Goal: Task Accomplishment & Management: Complete application form

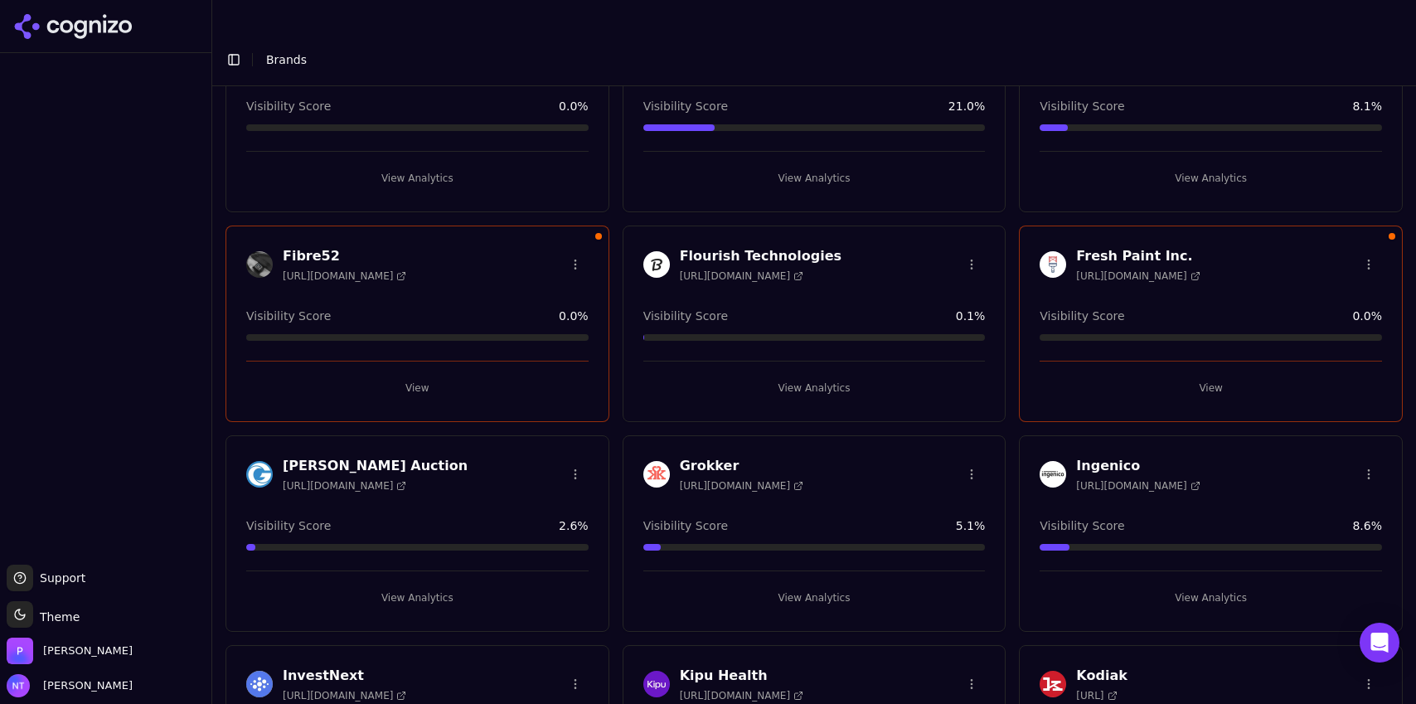
scroll to position [774, 0]
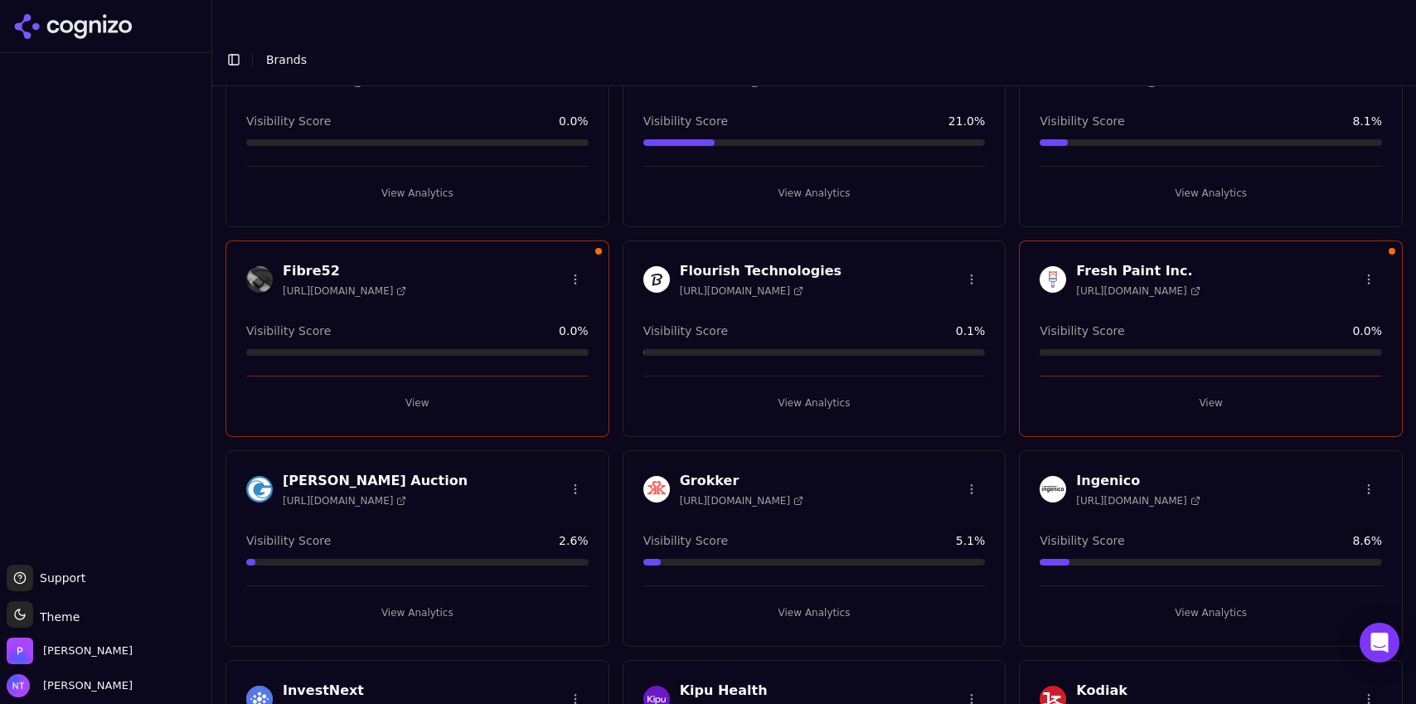
click at [423, 390] on button "View" at bounding box center [417, 403] width 342 height 27
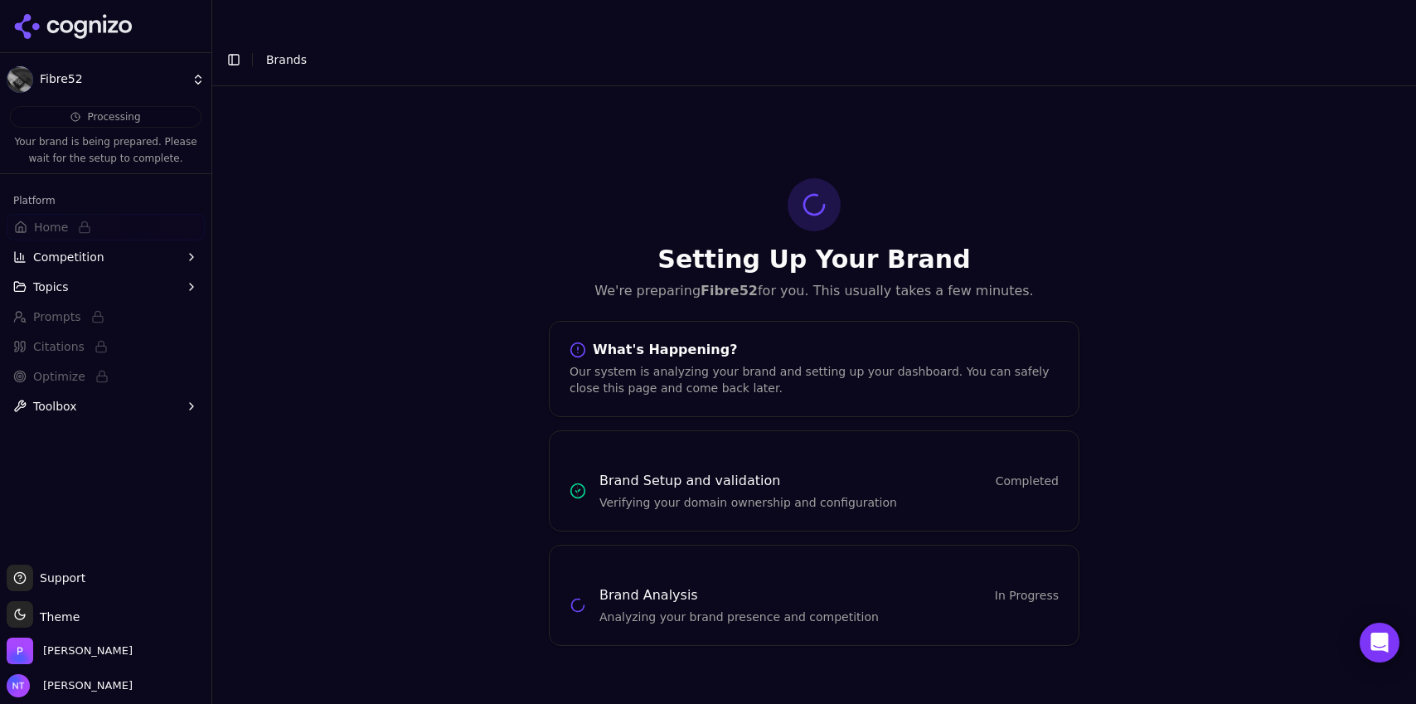
click at [126, 303] on span "Prompts" at bounding box center [106, 316] width 198 height 27
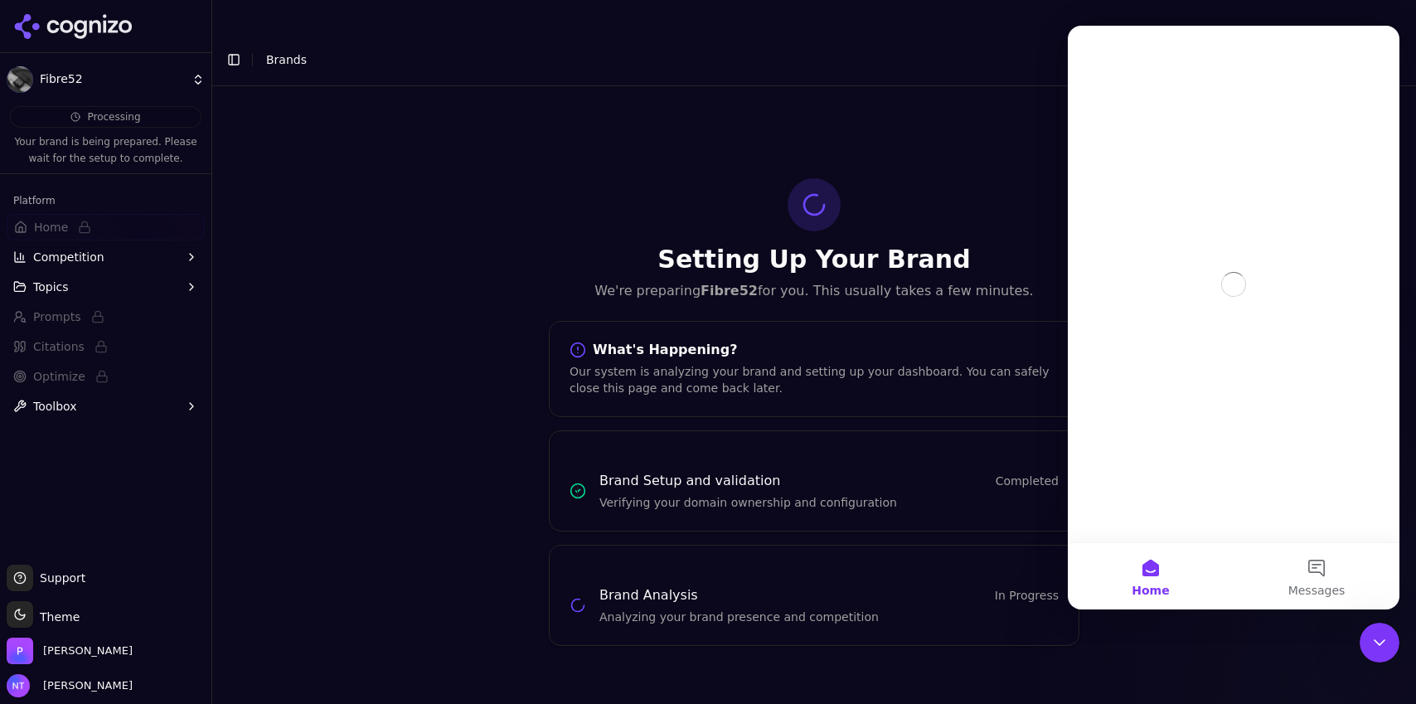
click at [117, 288] on button "Topics" at bounding box center [106, 287] width 198 height 27
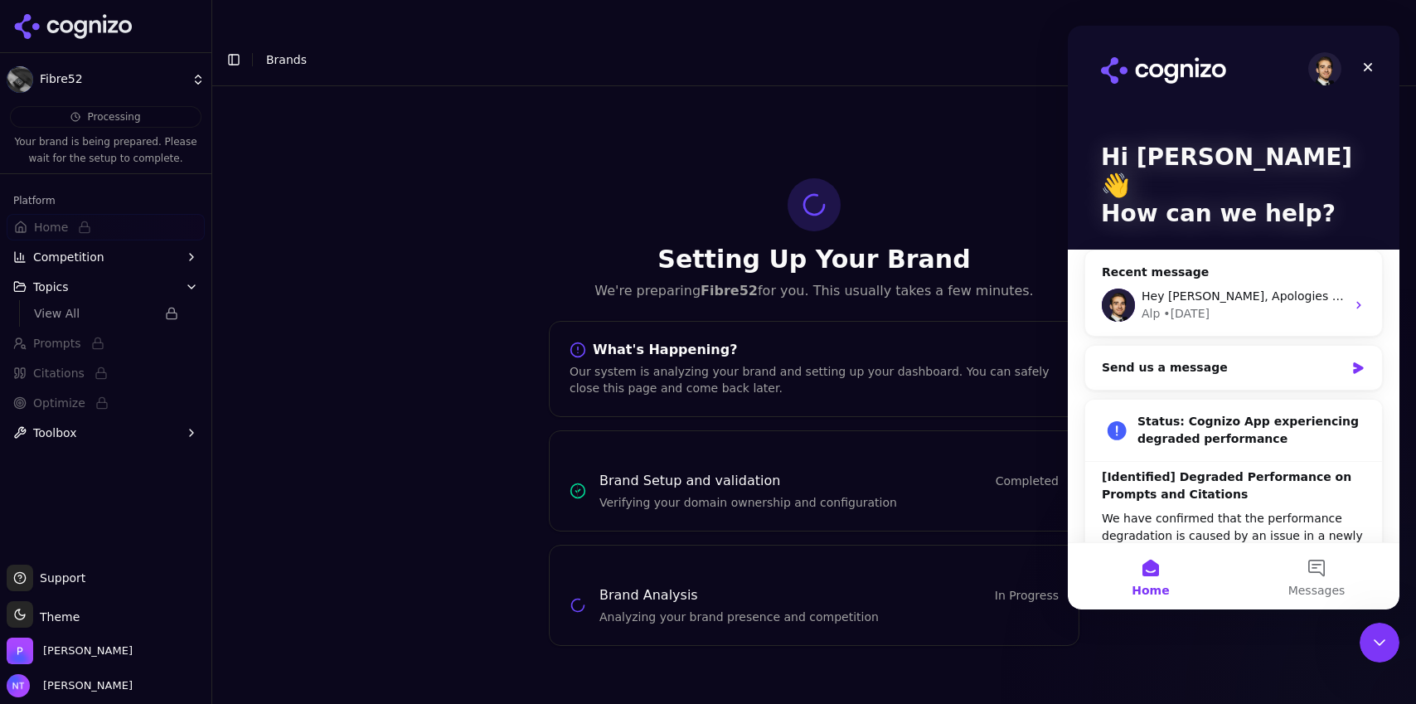
click at [109, 262] on button "Competition" at bounding box center [106, 257] width 198 height 27
click at [335, 90] on div "Setting Up Your Brand We're preparing Fibre52 for you. This usually takes a few…" at bounding box center [814, 411] width 1204 height 651
click at [230, 48] on button "Toggle Sidebar" at bounding box center [233, 59] width 23 height 23
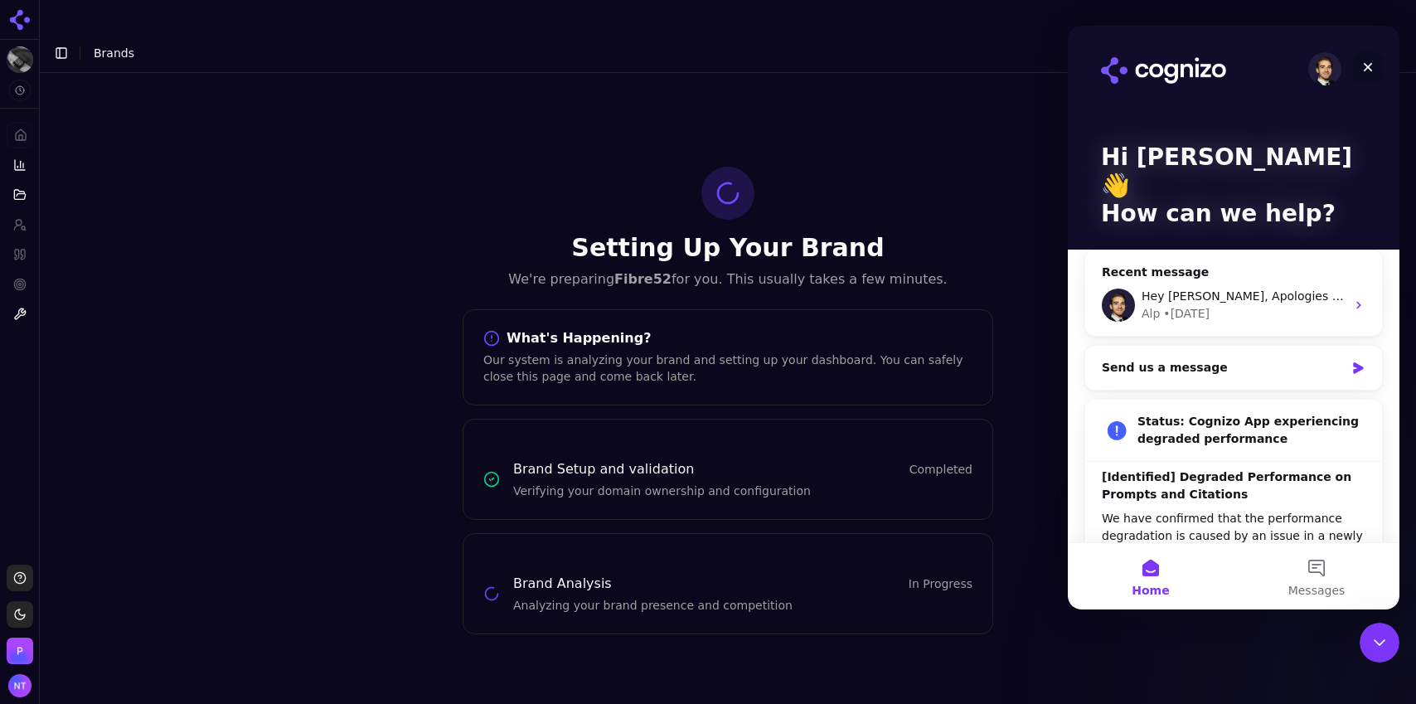
click at [1370, 68] on icon "Close" at bounding box center [1368, 67] width 9 height 9
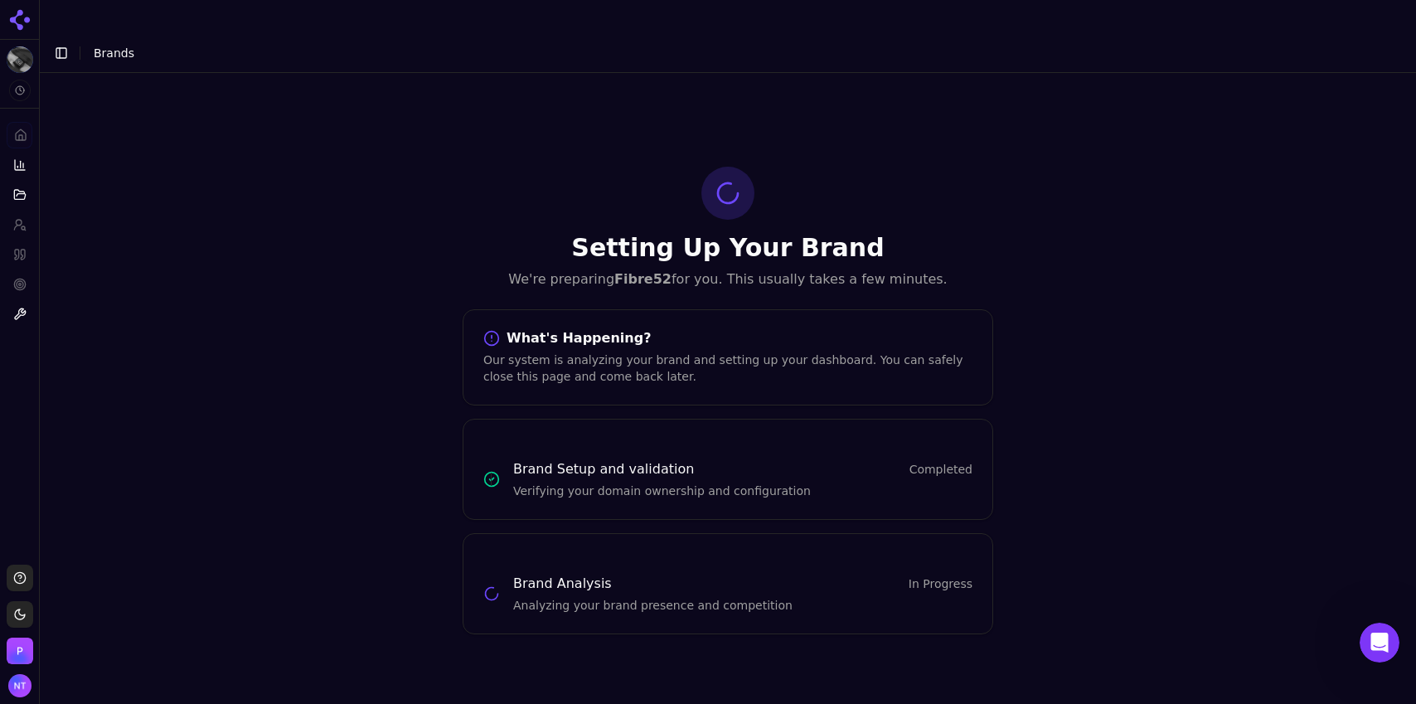
click at [25, 36] on div at bounding box center [19, 20] width 39 height 40
click at [22, 22] on icon at bounding box center [20, 20] width 27 height 27
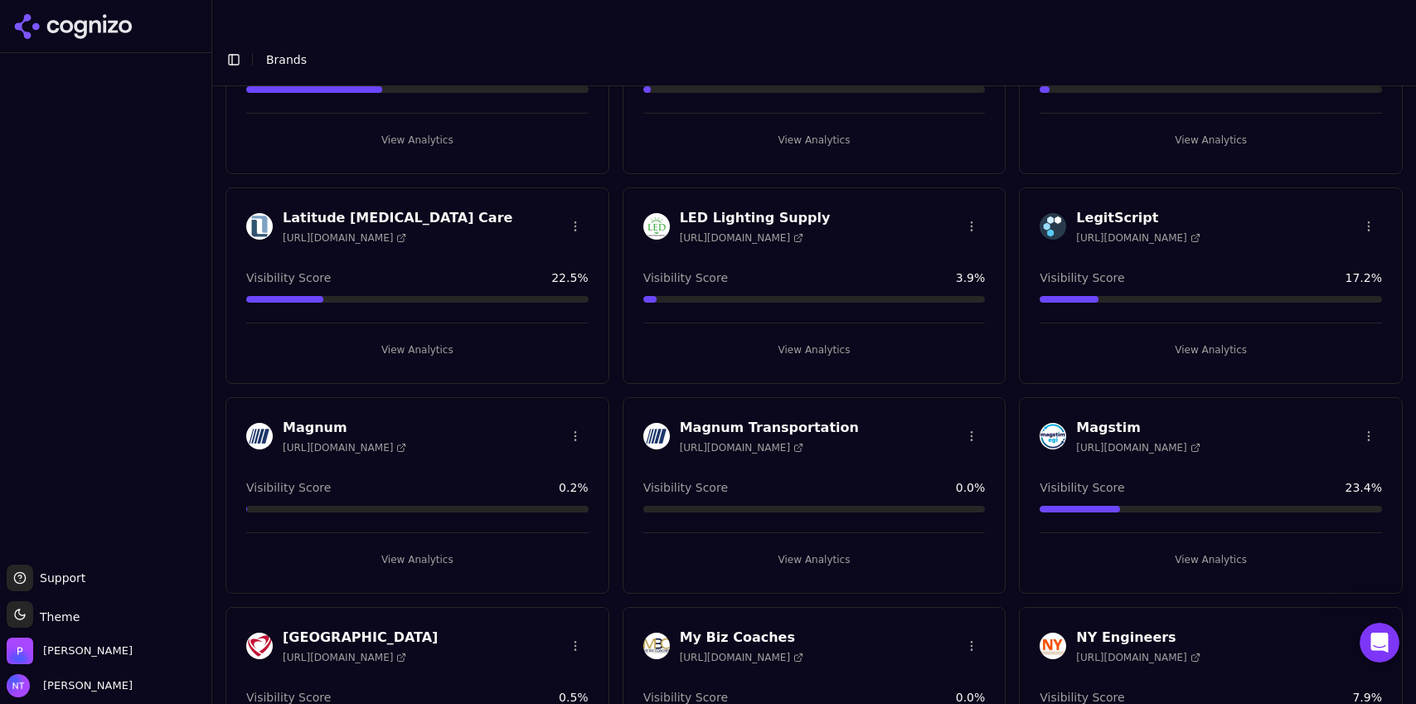
scroll to position [1462, 0]
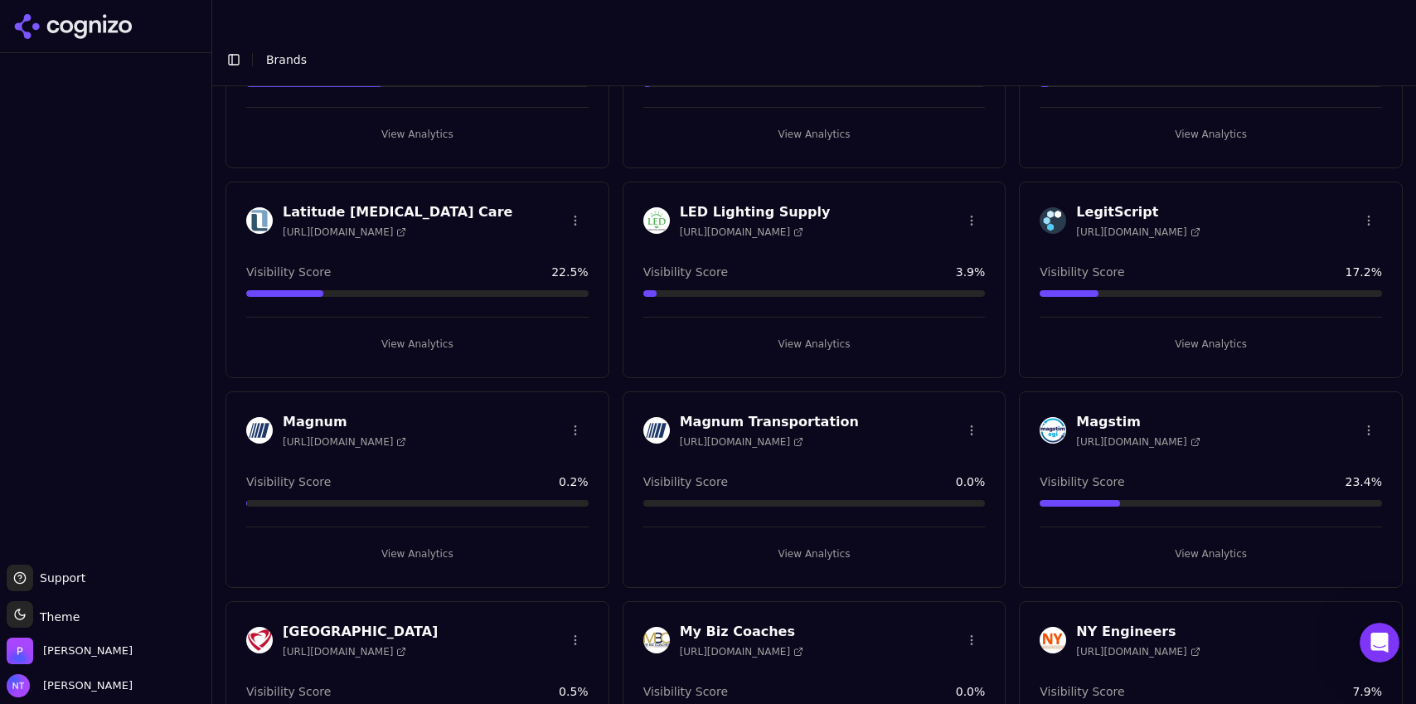
click at [415, 541] on button "View Analytics" at bounding box center [417, 554] width 342 height 27
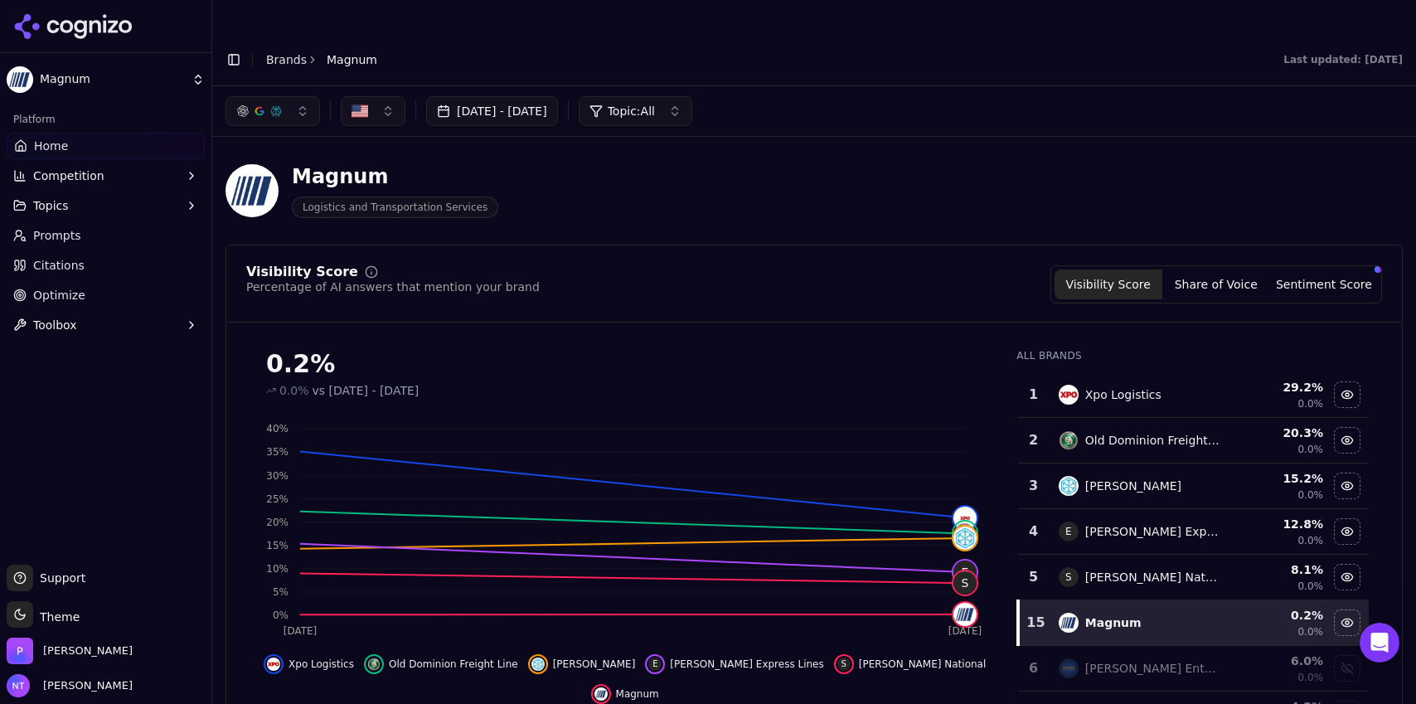
click at [229, 48] on button "Toggle Sidebar" at bounding box center [233, 59] width 23 height 23
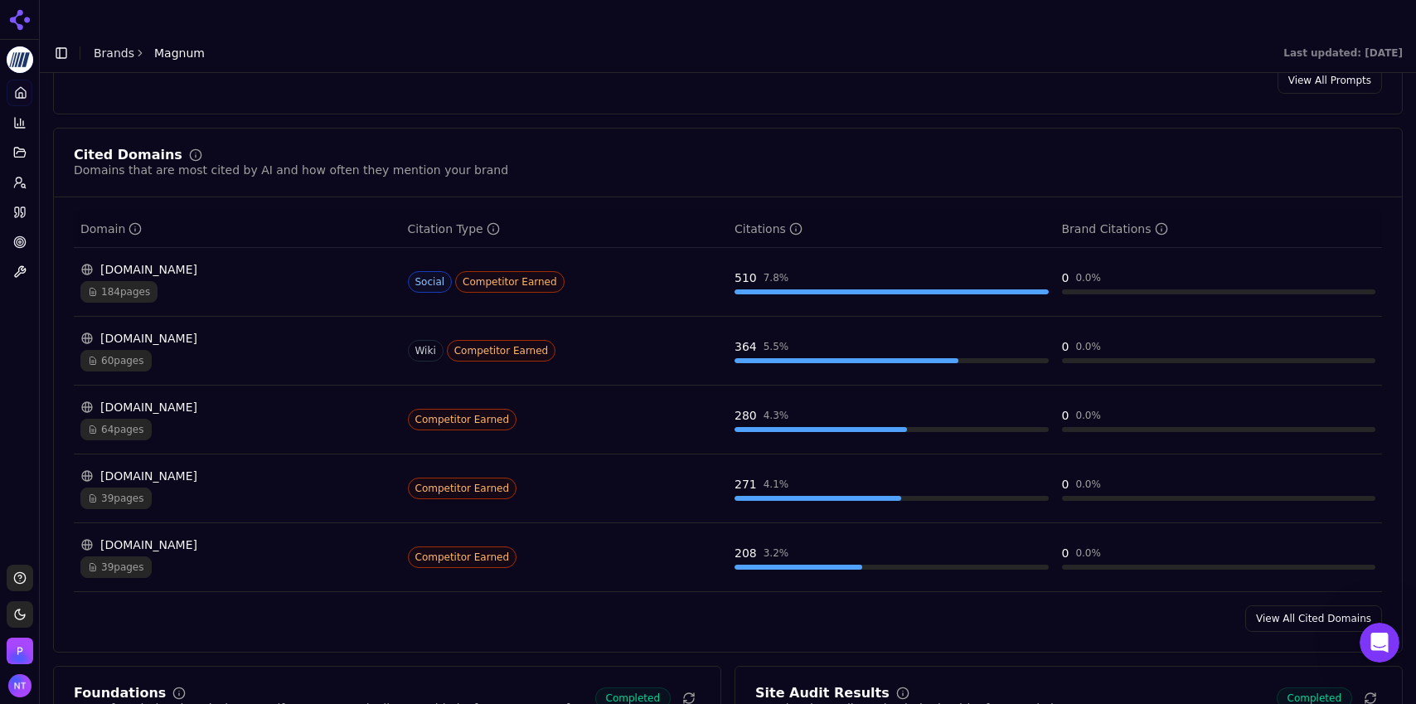
scroll to position [1634, 0]
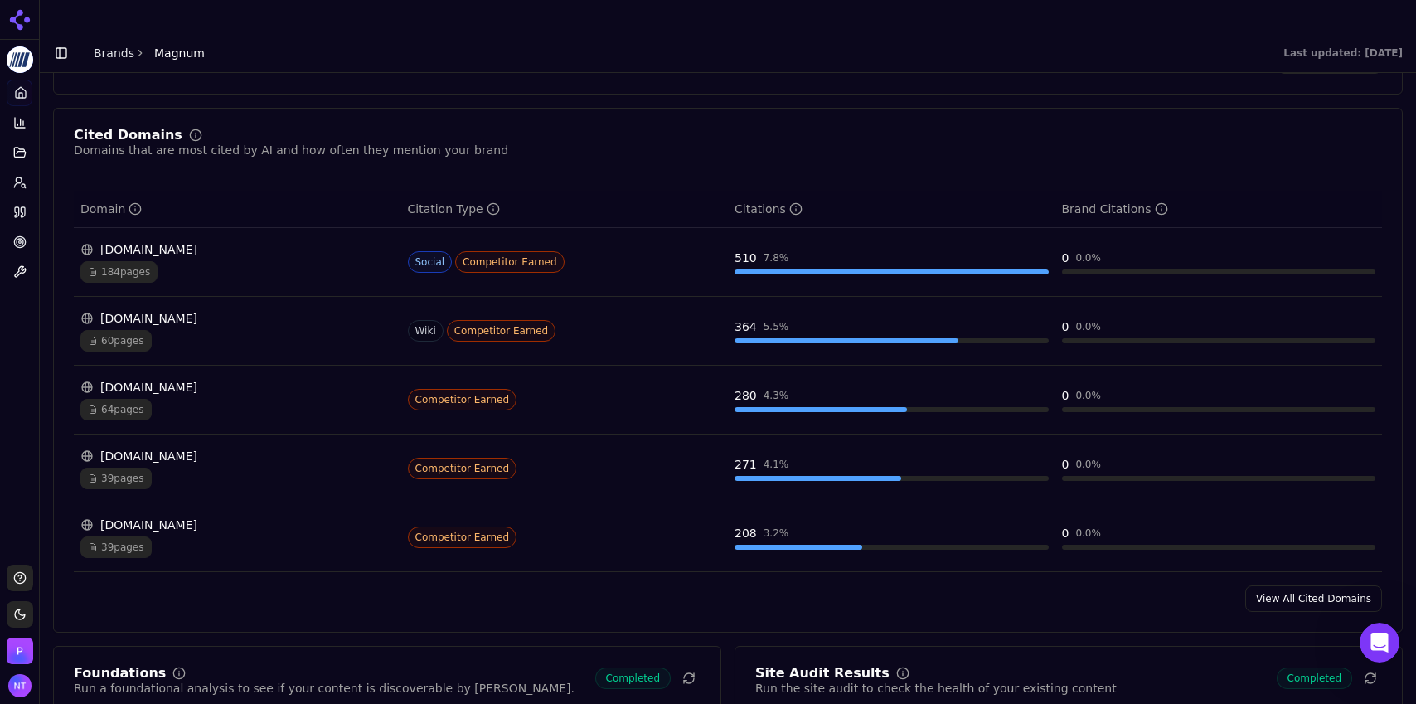
click at [1315, 585] on link "View All Cited Domains" at bounding box center [1313, 598] width 137 height 27
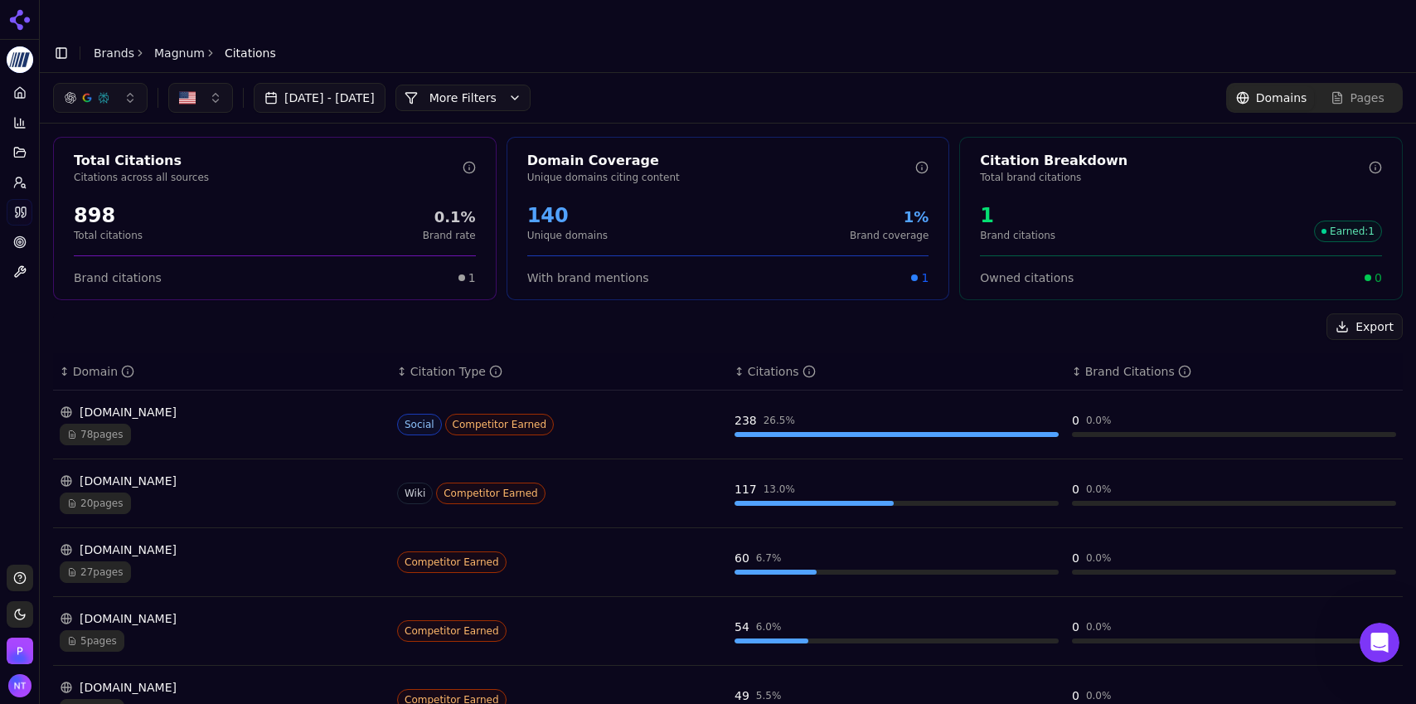
click at [517, 85] on button "More Filters" at bounding box center [462, 98] width 135 height 27
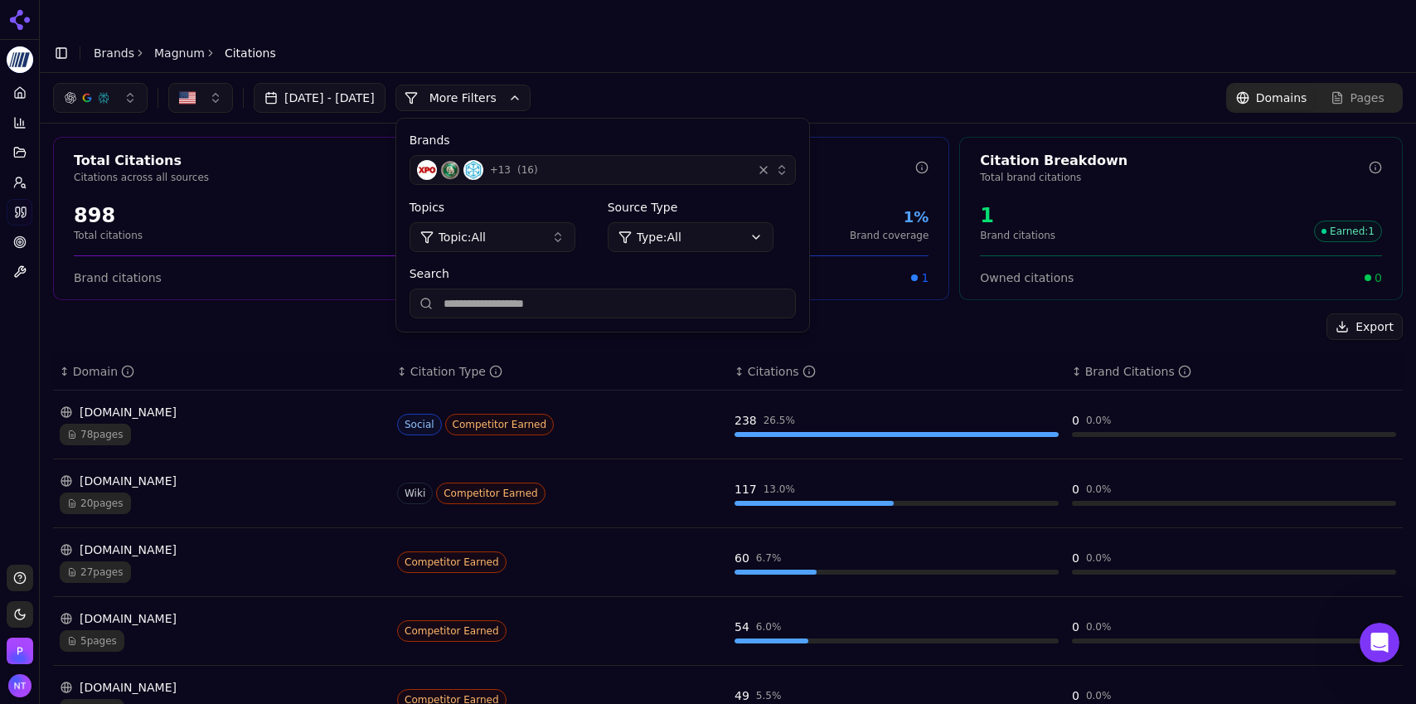
click at [772, 162] on div "button" at bounding box center [763, 170] width 17 height 17
click at [673, 160] on div "+ 13 ( 16 )" at bounding box center [581, 170] width 328 height 20
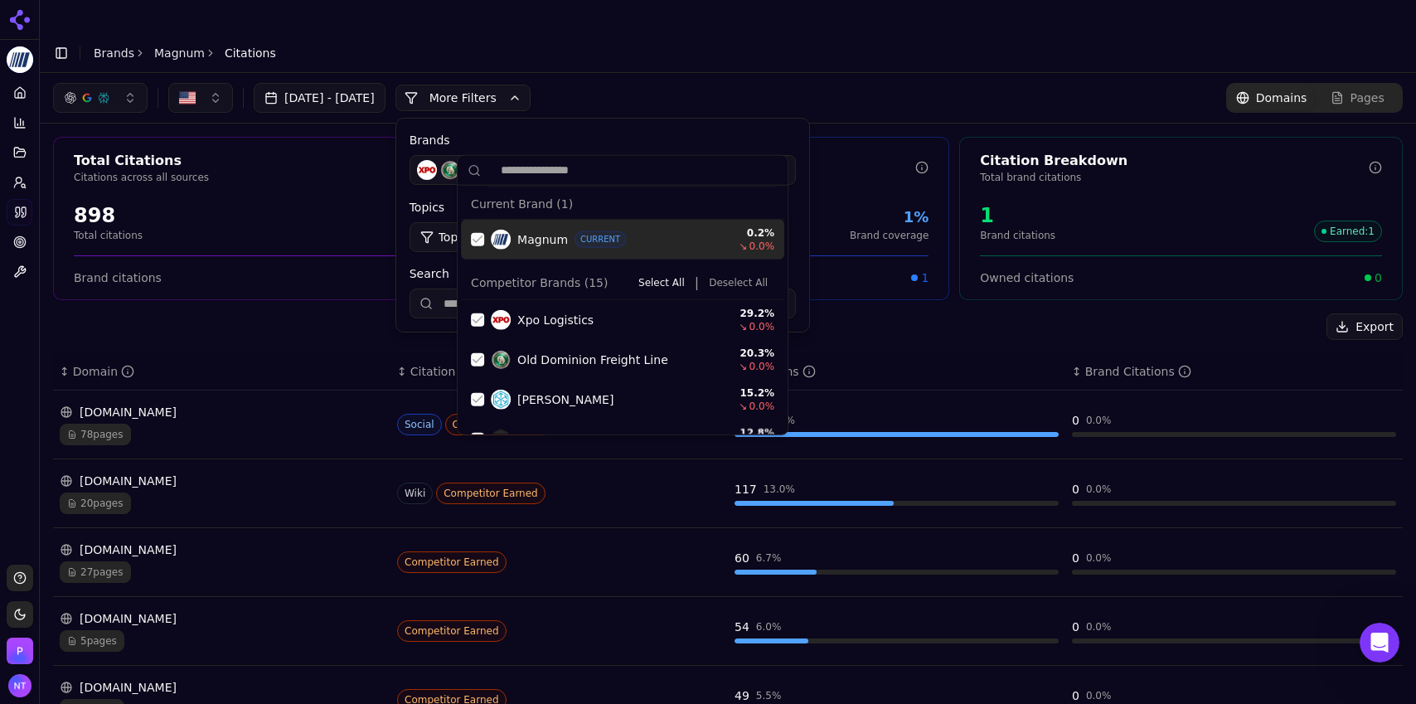
click at [483, 245] on div "Magnum CURRENT 0.2 % ↘ 0.0 %" at bounding box center [622, 240] width 323 height 40
click at [726, 281] on button "Deselect All" at bounding box center [738, 283] width 72 height 20
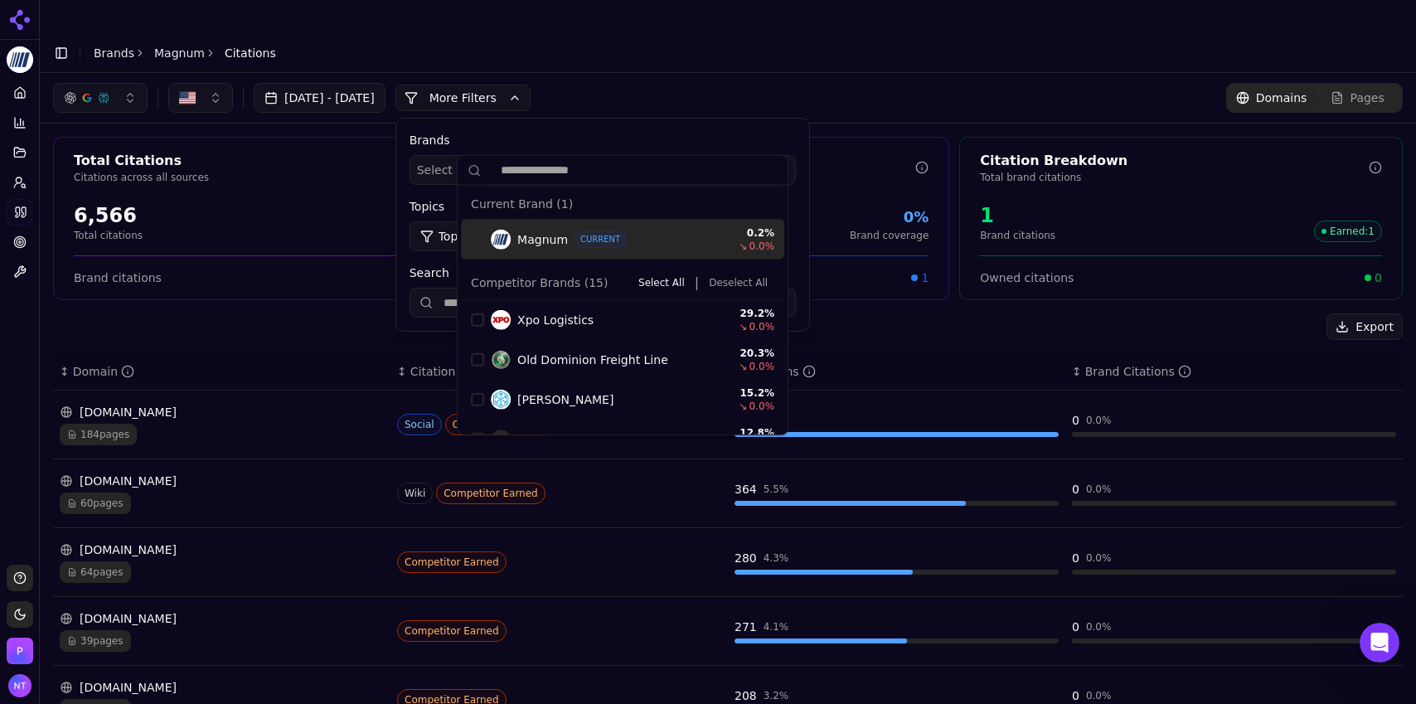
click at [712, 83] on div "[DATE] - [DATE] More More Filters Brands Select brands... Topics Topic: All Sou…" at bounding box center [728, 98] width 1350 height 30
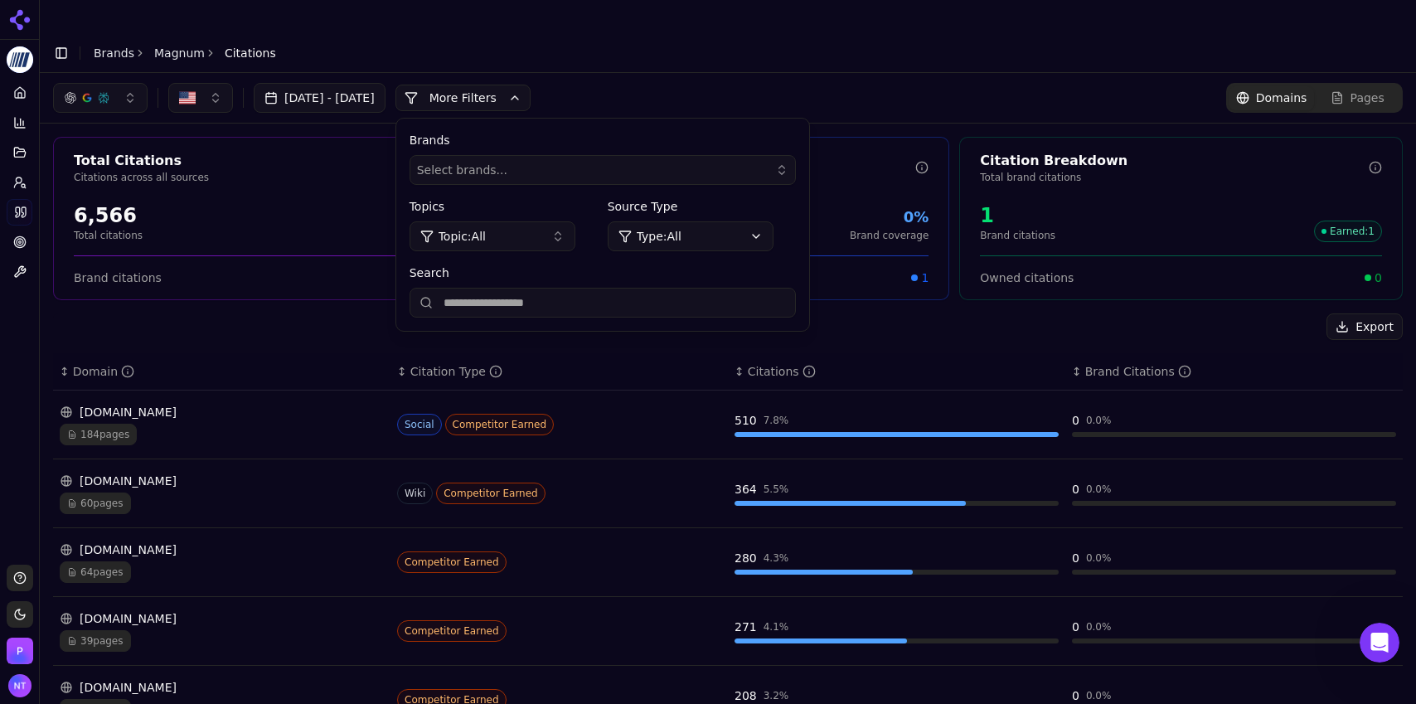
click at [950, 83] on div "[DATE] - [DATE] More More Filters Brands Select brands... Topics Topic: All Sou…" at bounding box center [728, 98] width 1350 height 30
click at [747, 132] on div "Brands Select brands..." at bounding box center [603, 158] width 386 height 53
click at [535, 33] on header "Toggle Sidebar Brands Magnum Citations" at bounding box center [728, 53] width 1376 height 40
click at [673, 83] on div "[DATE] - [DATE] More More Filters Brands Select brands... Topics Topic: All Sou…" at bounding box center [728, 98] width 1350 height 30
click at [560, 221] on button "Topic: All" at bounding box center [493, 236] width 166 height 30
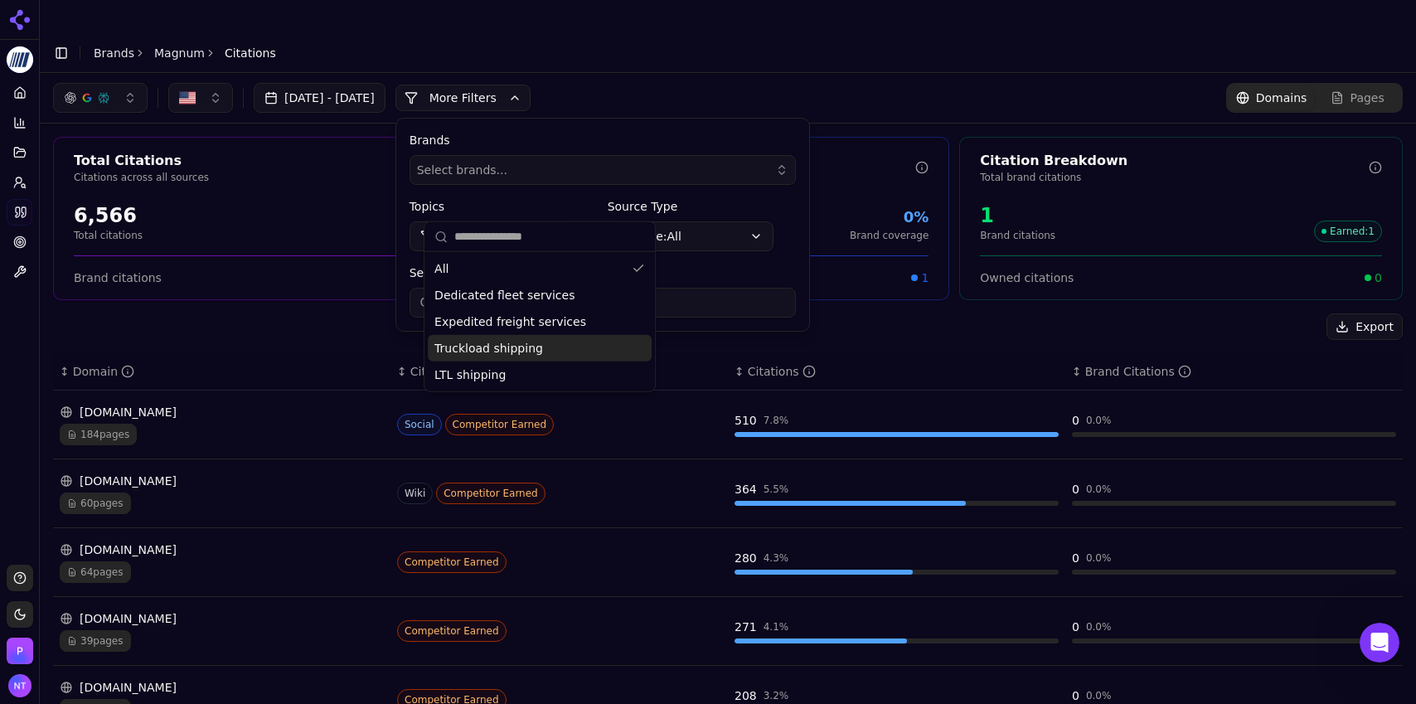
click at [325, 313] on div "Export" at bounding box center [728, 326] width 1350 height 27
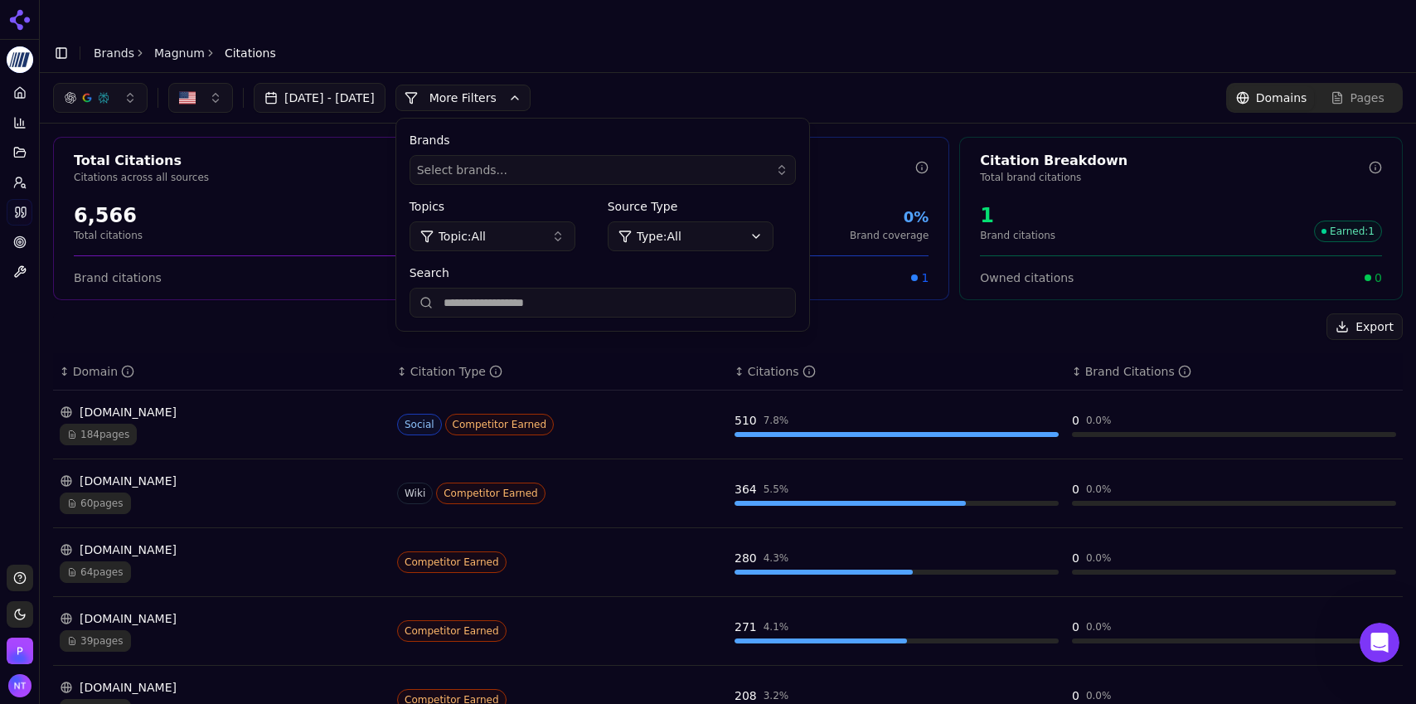
click at [112, 83] on button "button" at bounding box center [100, 98] width 95 height 30
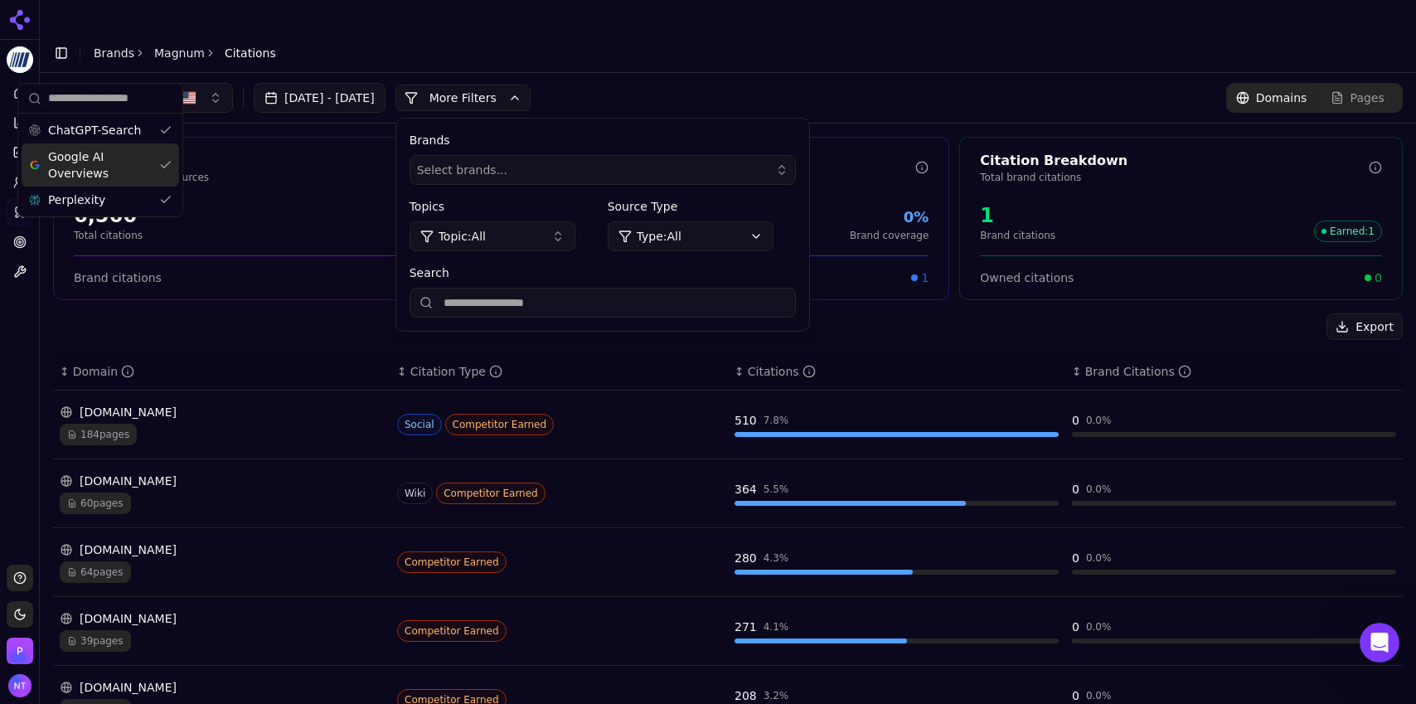
click at [108, 158] on span "Google AI Overviews" at bounding box center [100, 164] width 104 height 33
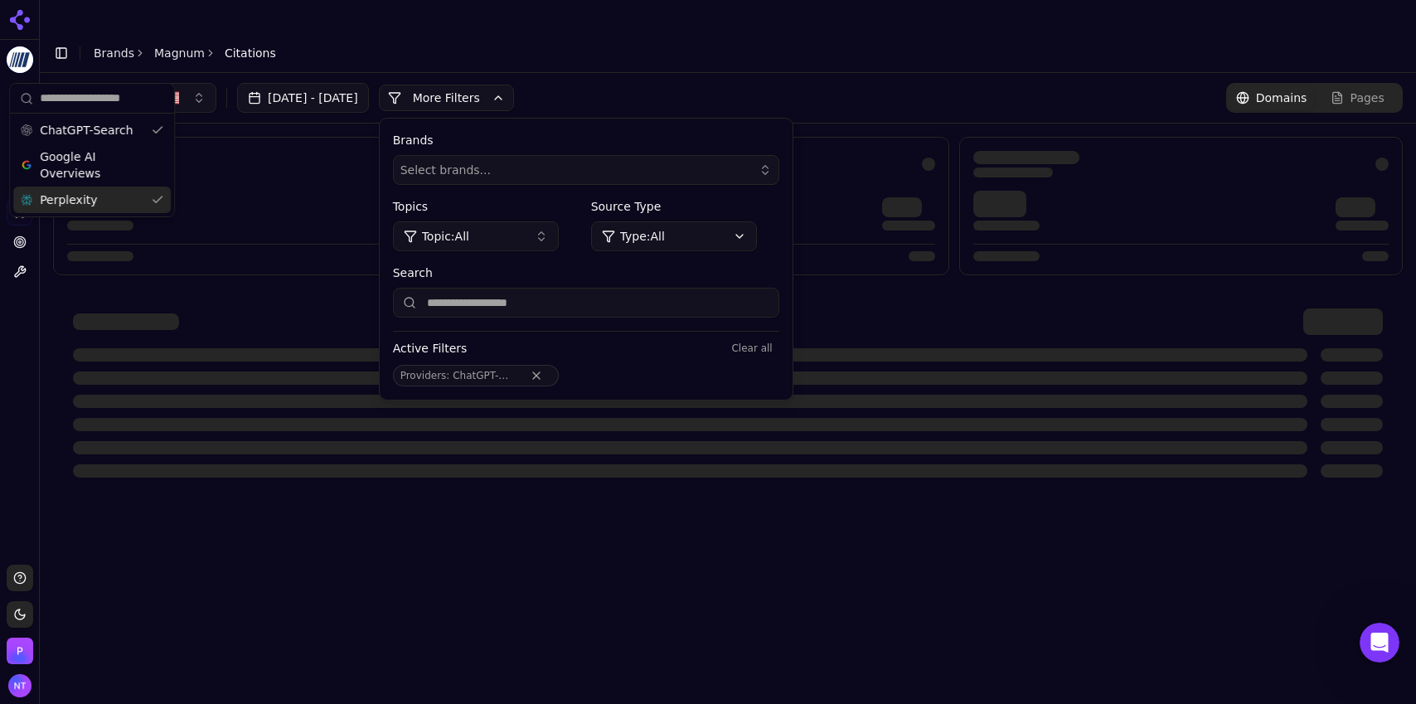
click at [105, 197] on div "Perplexity" at bounding box center [92, 200] width 158 height 27
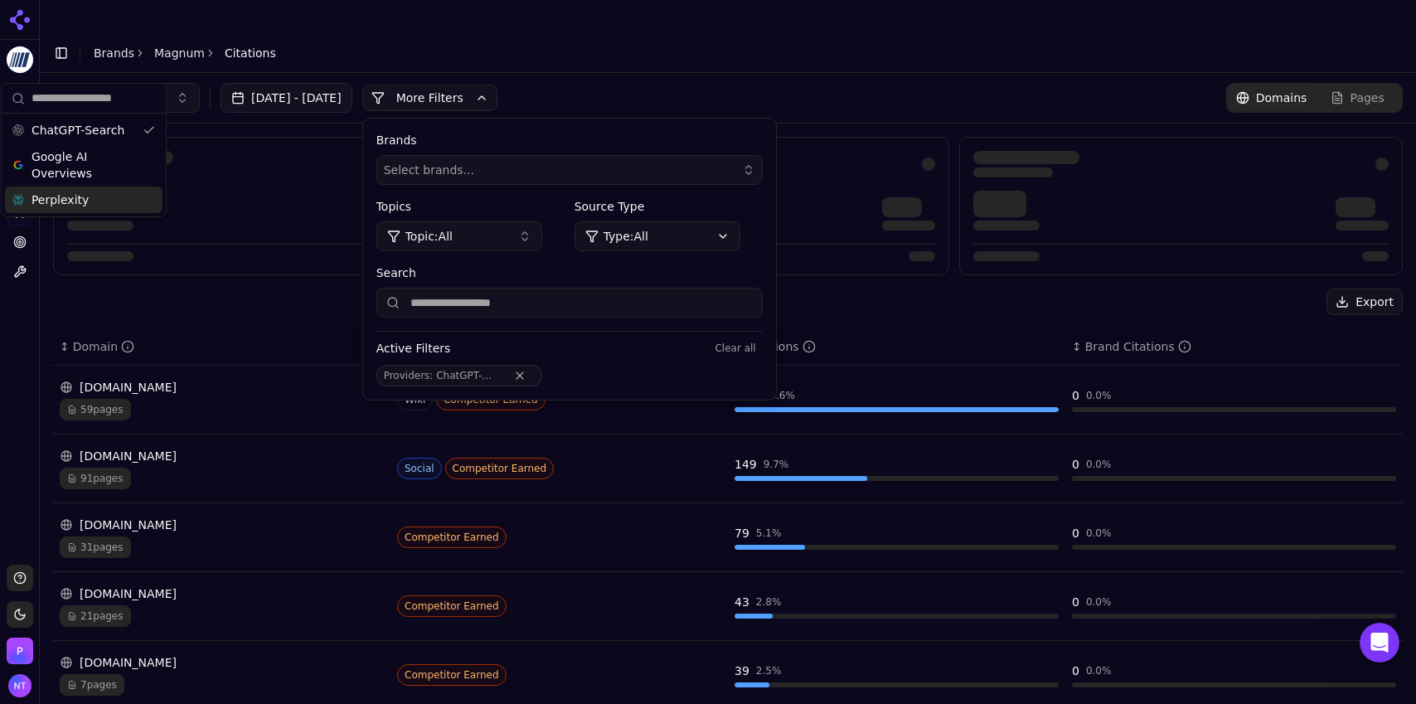
click at [496, 33] on header "Toggle Sidebar Brands Magnum Citations" at bounding box center [728, 53] width 1376 height 40
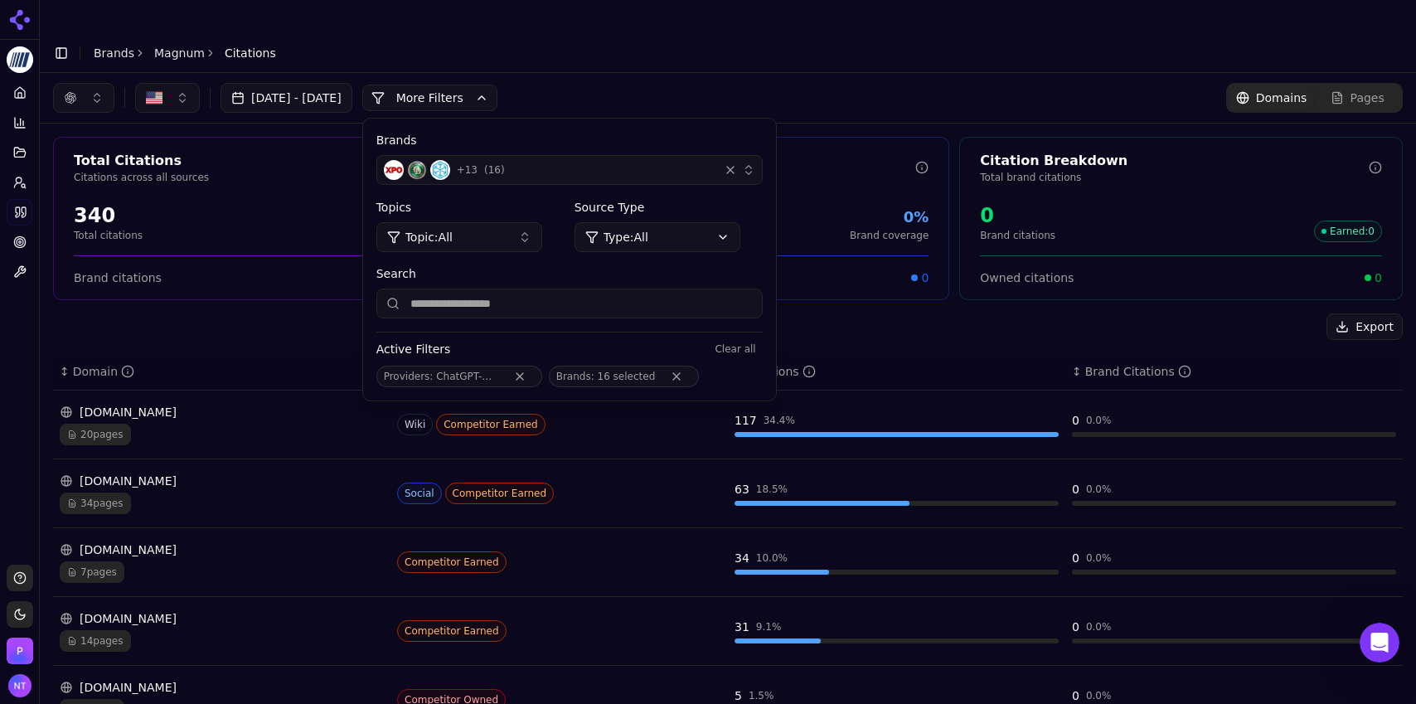
click at [296, 363] on div "↕ Domain" at bounding box center [222, 371] width 324 height 17
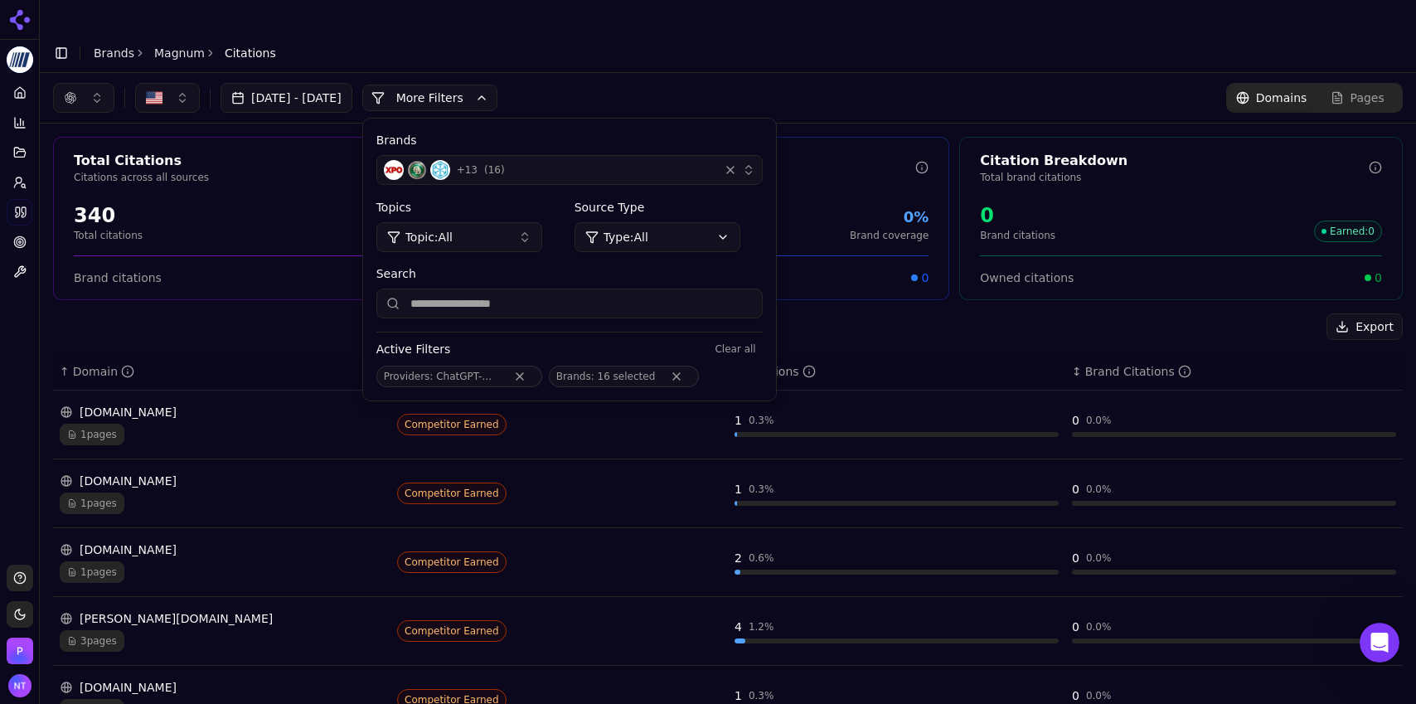
click at [387, 353] on th "↑ Domain" at bounding box center [221, 371] width 337 height 37
click at [934, 363] on div "↕ Citations" at bounding box center [897, 371] width 324 height 17
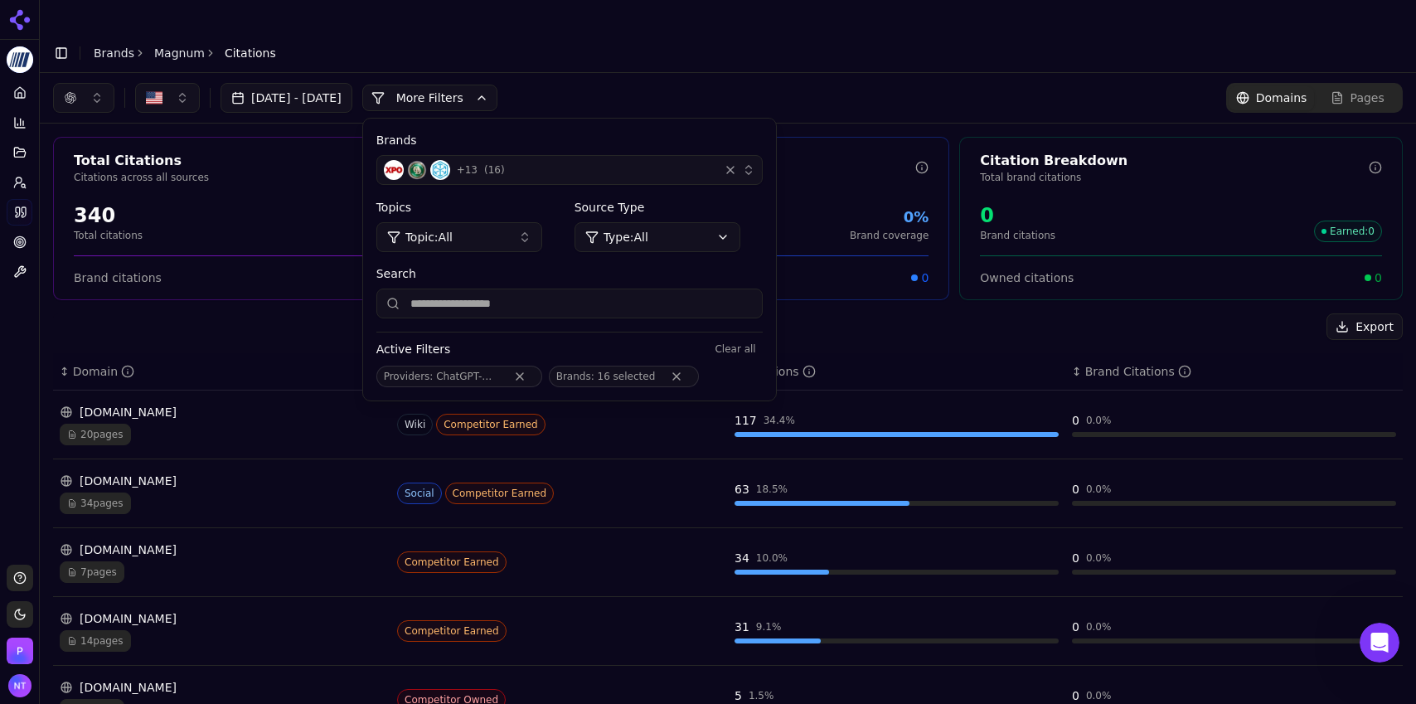
click at [197, 492] on div "34 pages" at bounding box center [222, 503] width 324 height 22
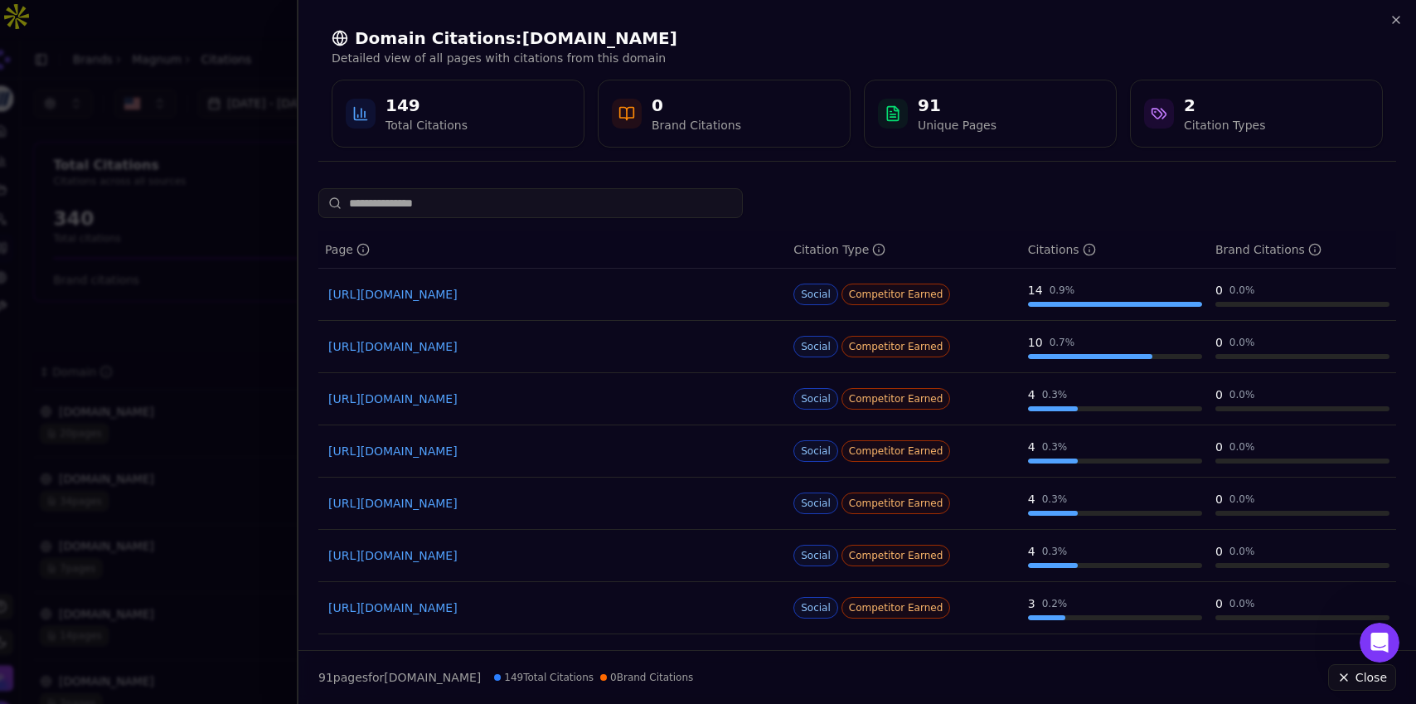
click at [522, 298] on link "[URL][DOMAIN_NAME]" at bounding box center [552, 294] width 449 height 17
click at [1393, 24] on icon "button" at bounding box center [1395, 19] width 13 height 13
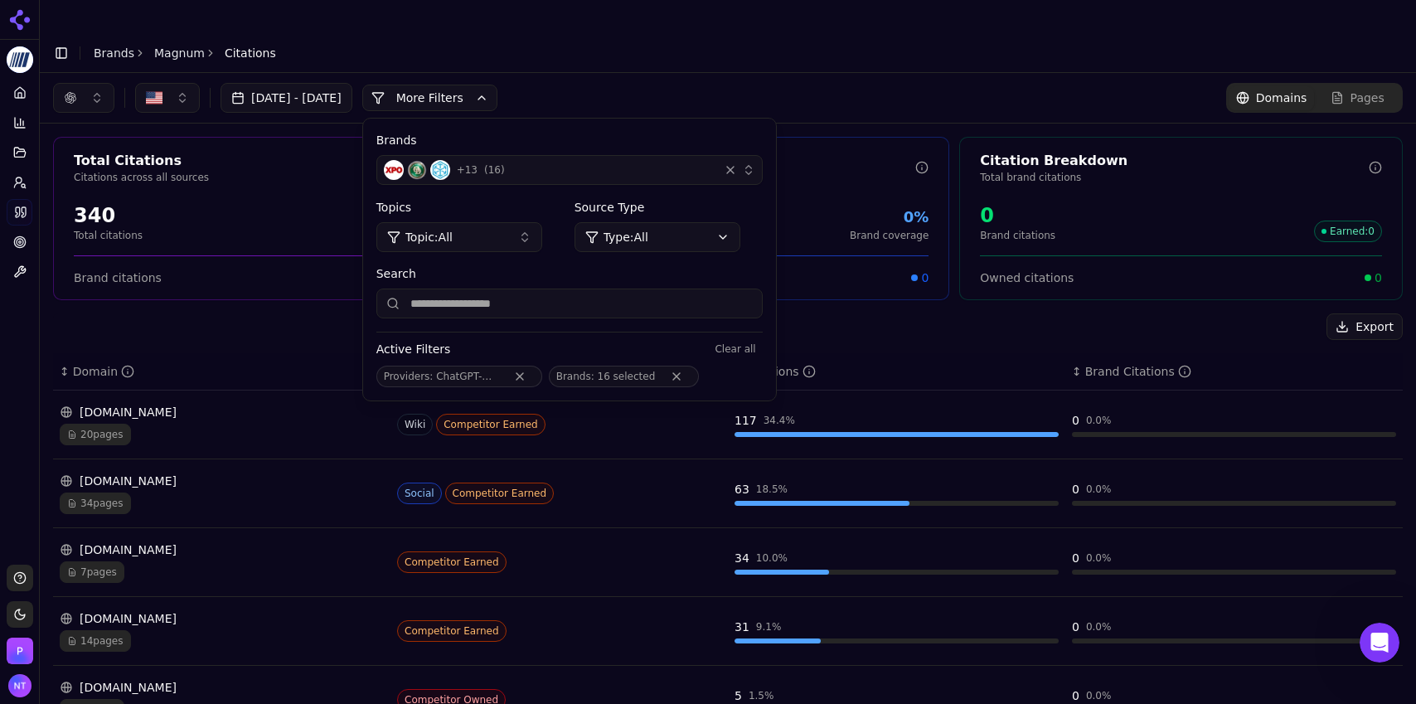
click at [222, 424] on div "20 pages" at bounding box center [222, 435] width 324 height 22
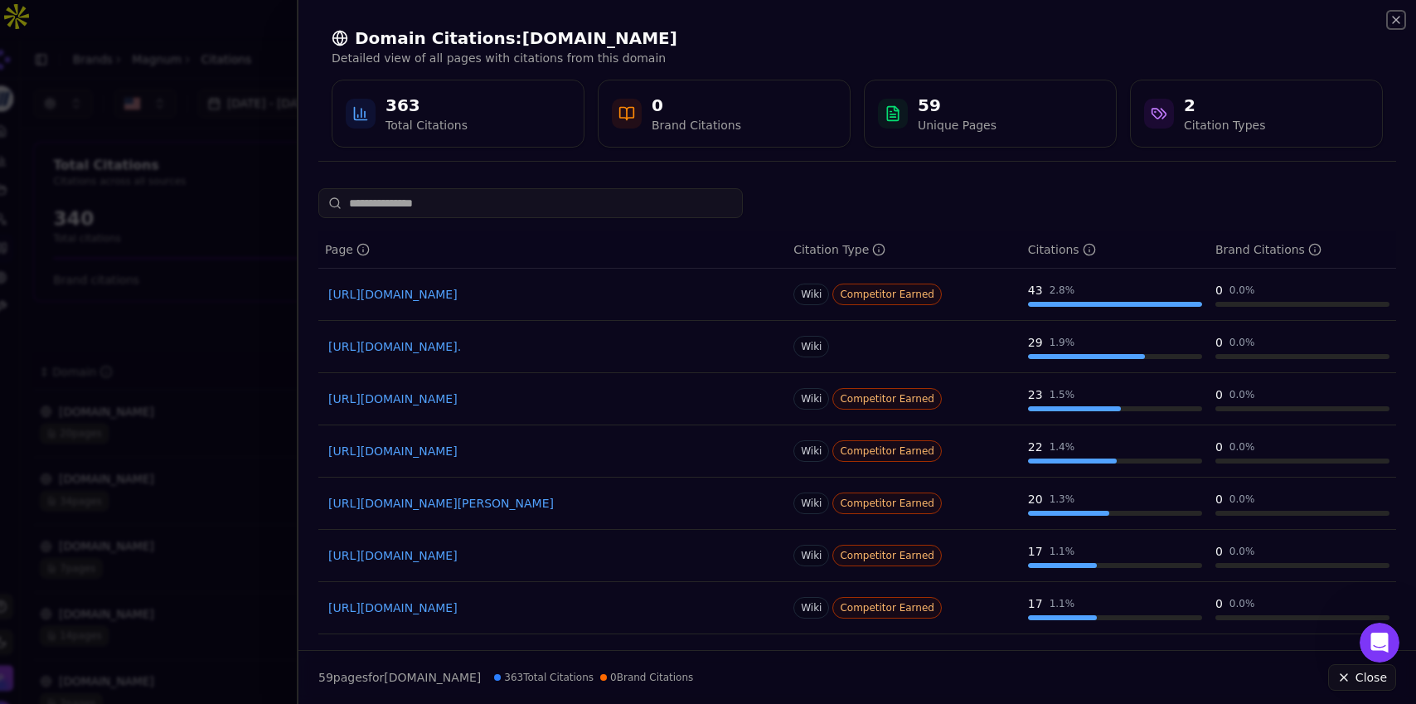
click at [1399, 23] on icon "button" at bounding box center [1395, 19] width 13 height 13
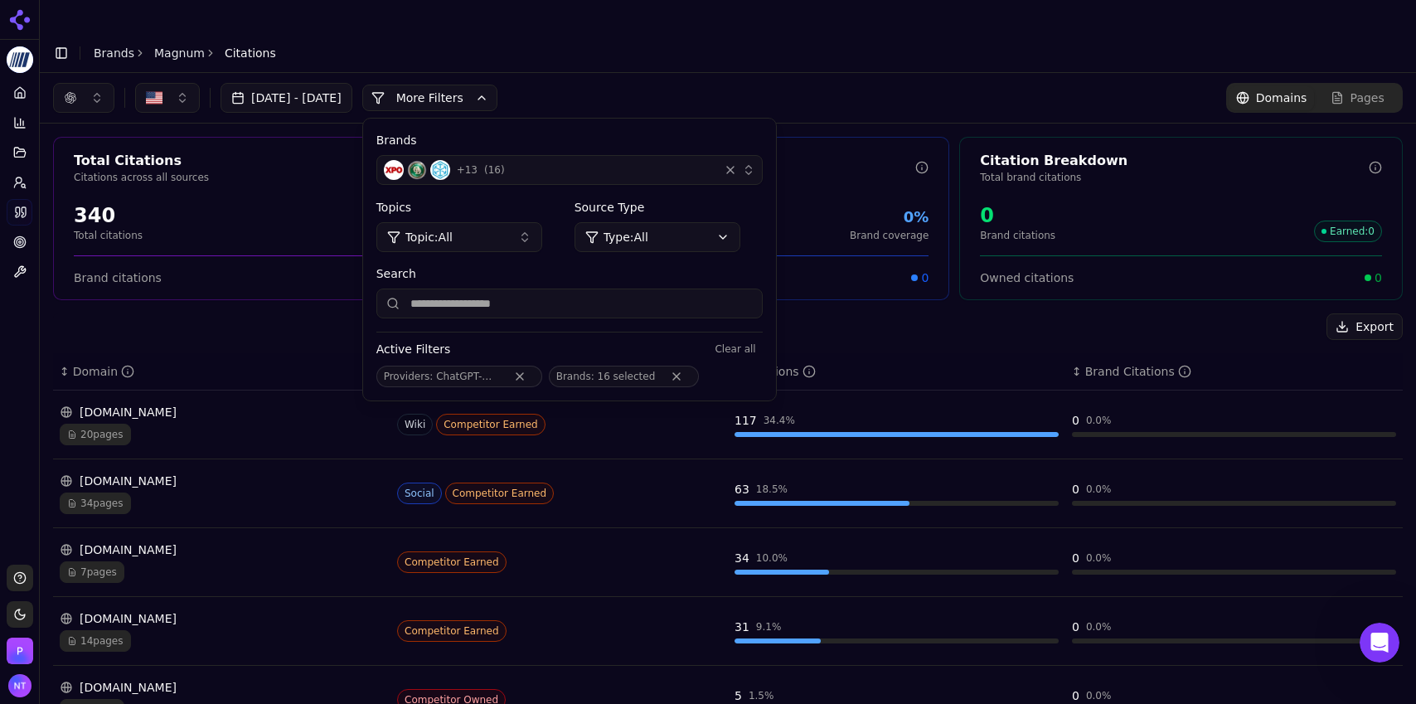
click at [172, 541] on div "[DOMAIN_NAME]" at bounding box center [222, 549] width 324 height 17
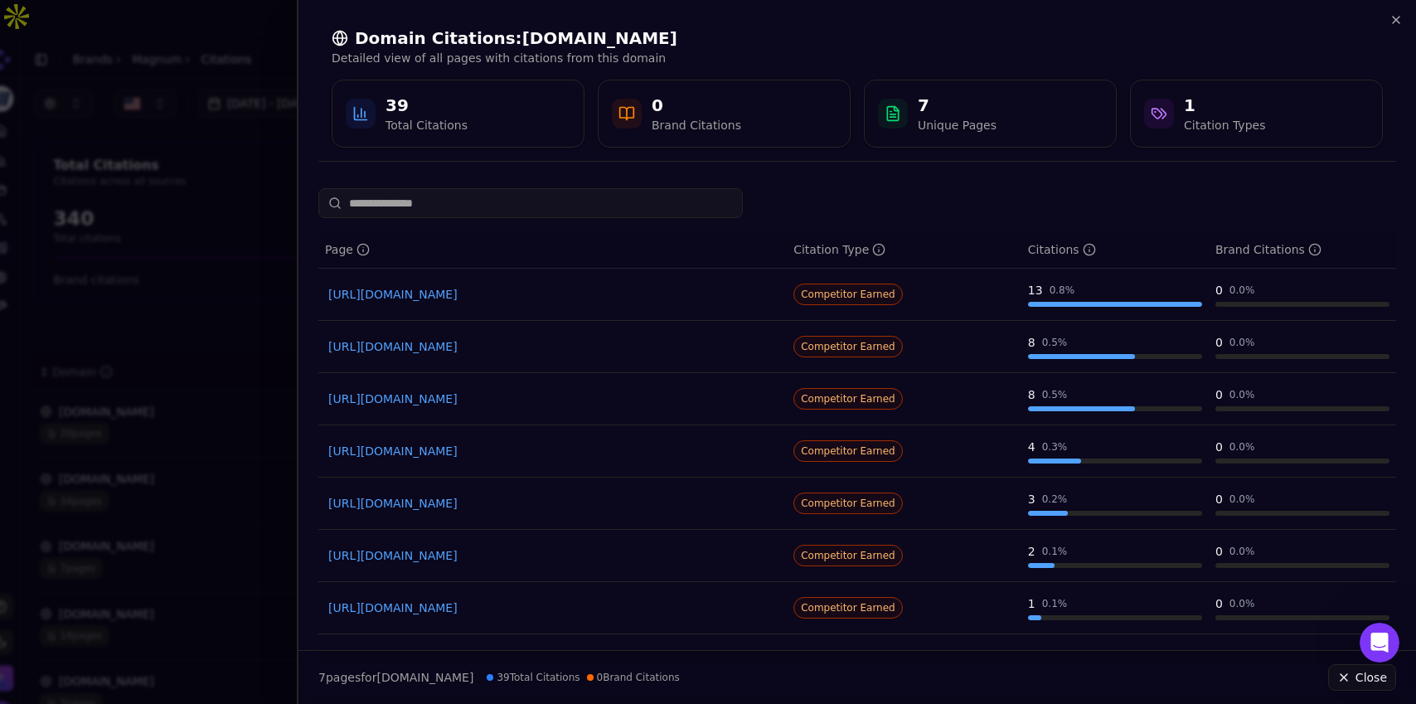
click at [474, 298] on link "[URL][DOMAIN_NAME]" at bounding box center [552, 294] width 449 height 17
click at [564, 297] on link "[URL][DOMAIN_NAME]" at bounding box center [552, 294] width 449 height 17
click at [1388, 29] on div "Domain Citations: [DOMAIN_NAME] Detailed view of all pages with citations from …" at bounding box center [857, 87] width 1078 height 148
click at [1399, 22] on icon "button" at bounding box center [1396, 20] width 7 height 7
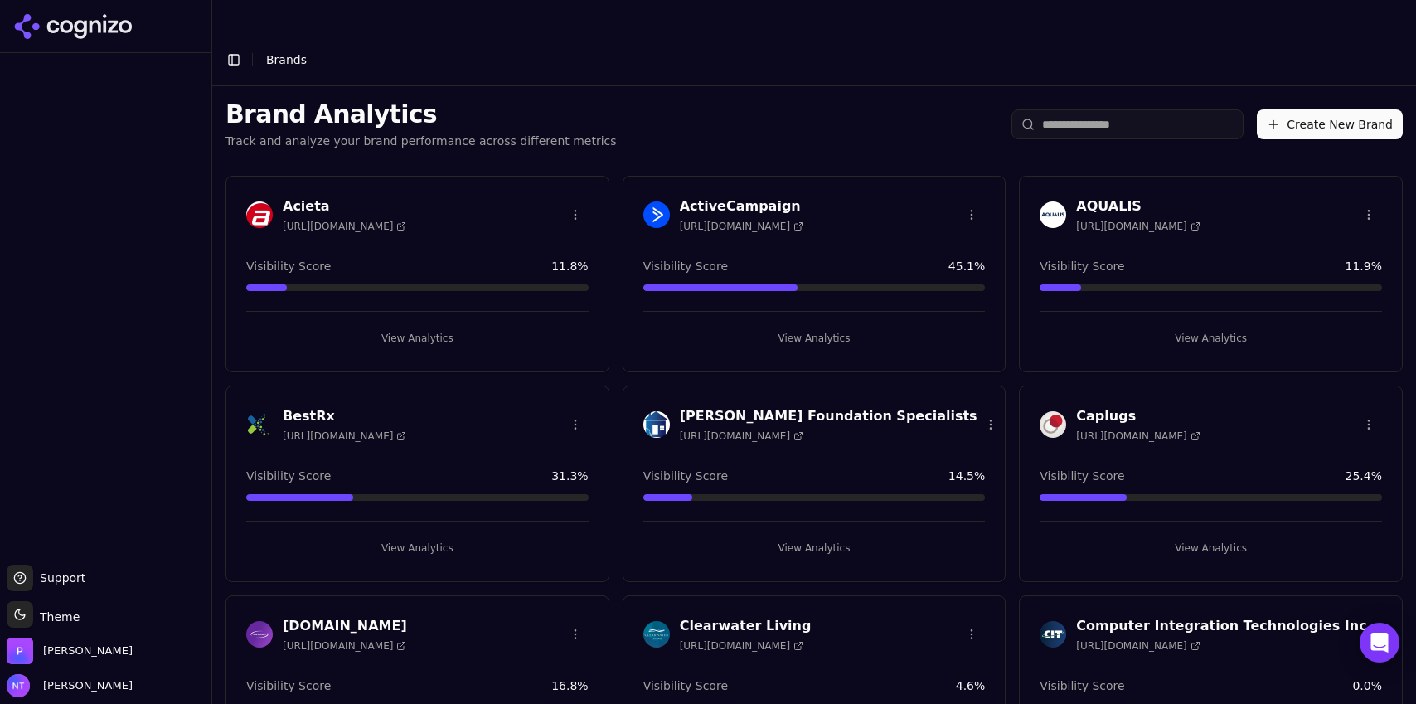
click at [228, 48] on button "Toggle Sidebar" at bounding box center [233, 59] width 23 height 23
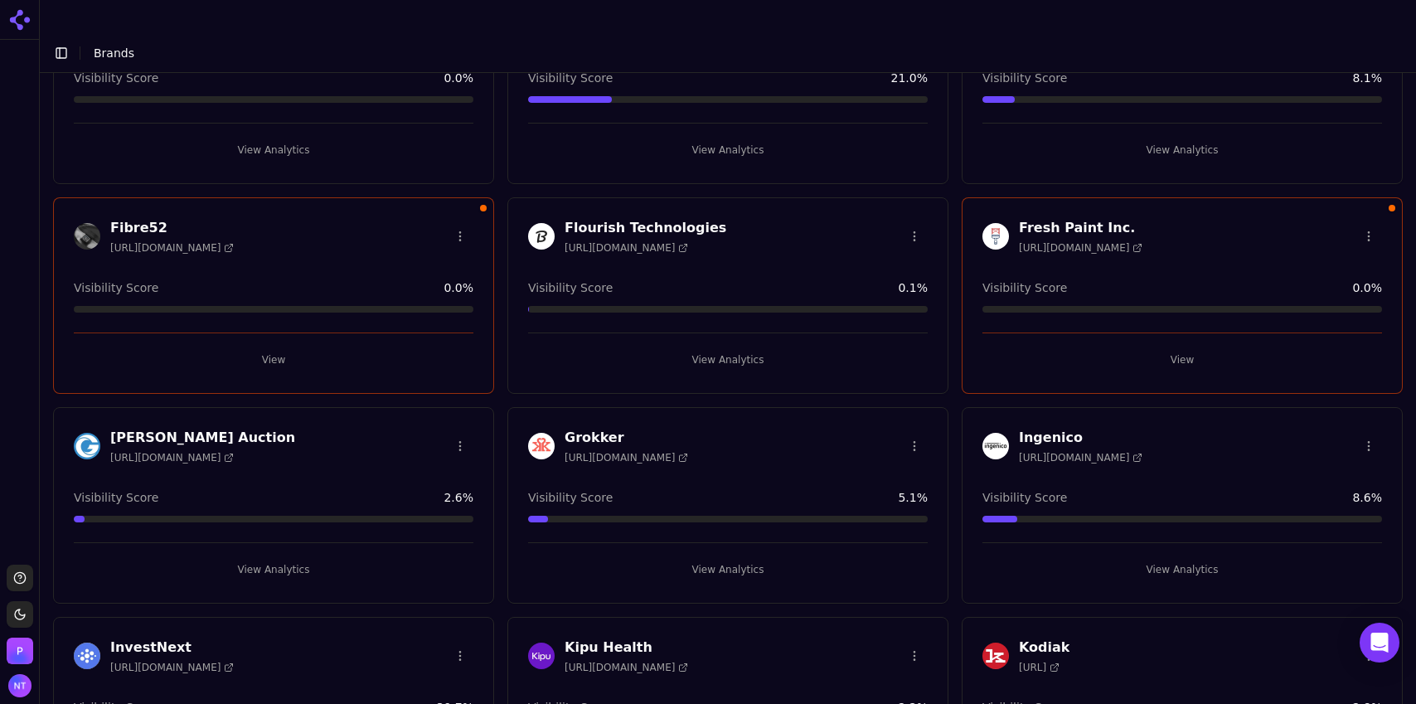
scroll to position [710, 0]
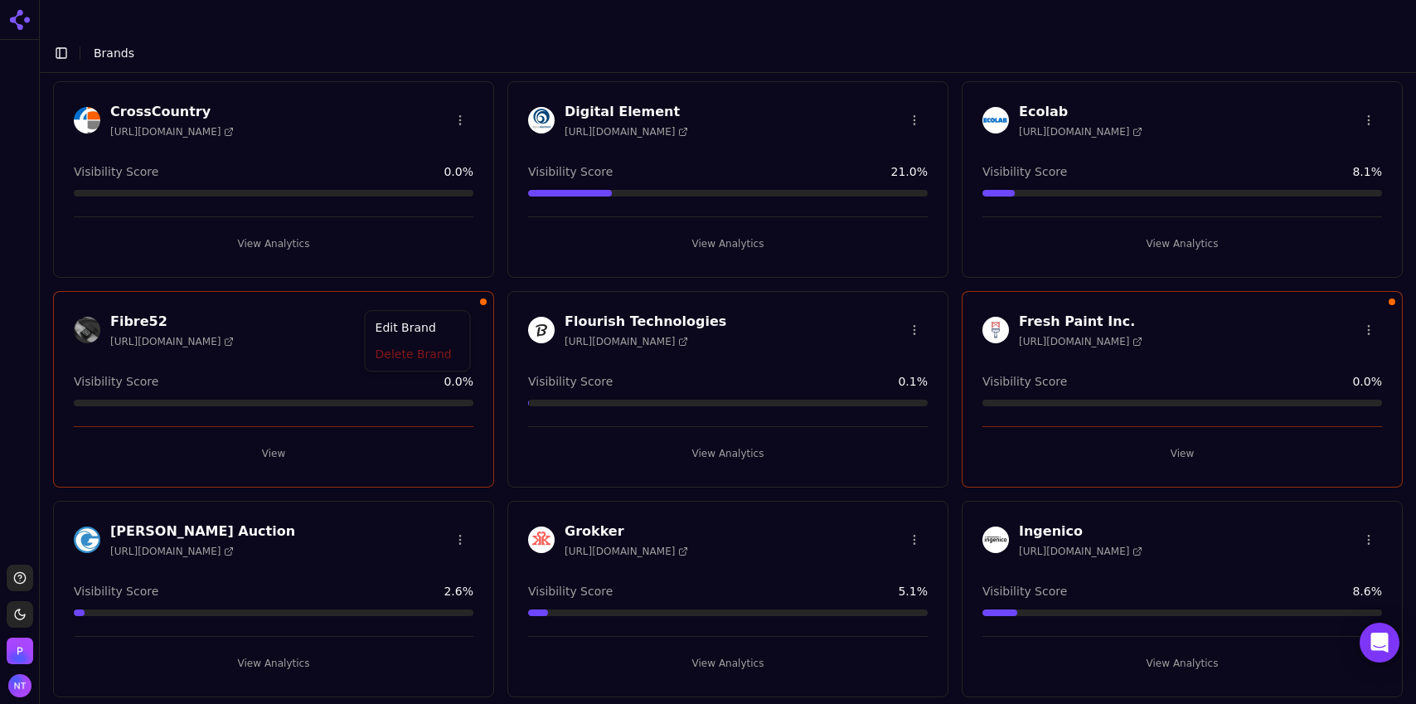
click at [461, 296] on html "Support Toggle theme Perrill Toggle Sidebar Brands Brand Analytics Track and an…" at bounding box center [708, 368] width 1416 height 737
click at [410, 356] on div "Delete Brand" at bounding box center [418, 355] width 98 height 27
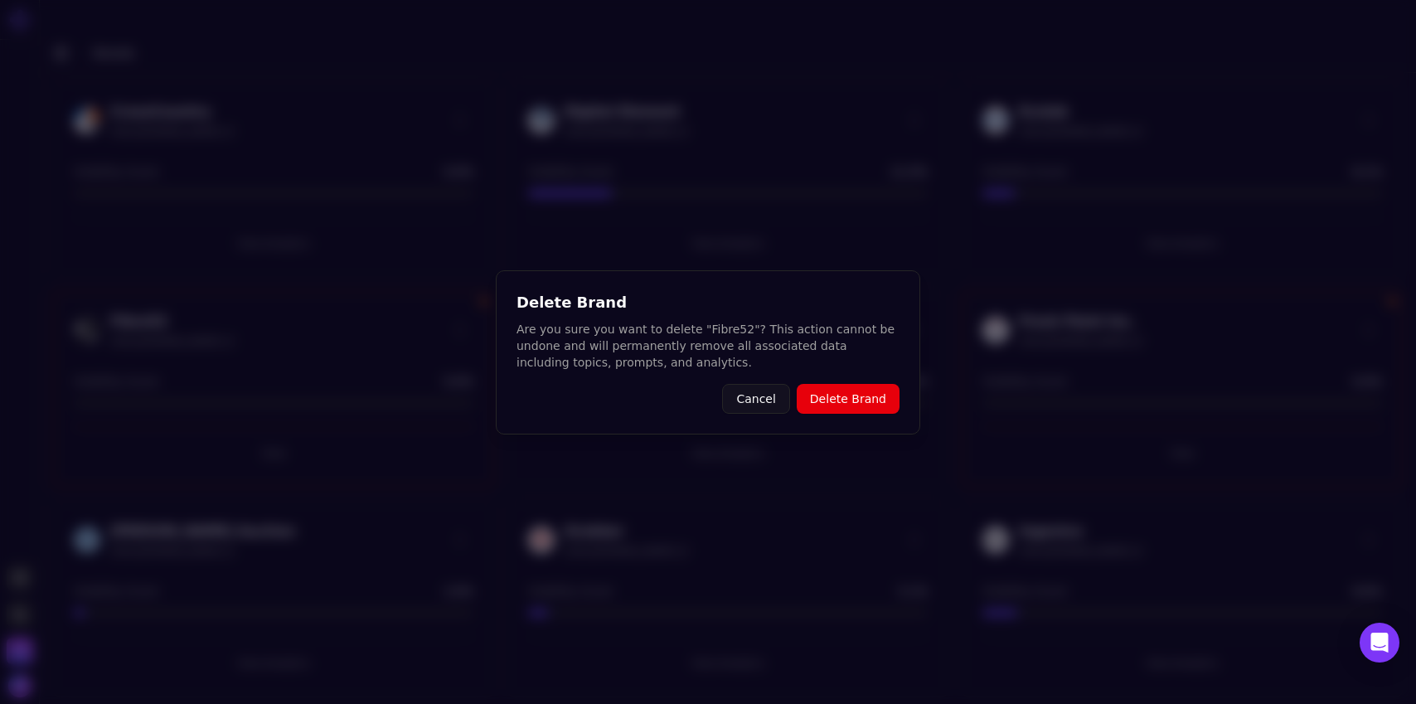
click at [842, 400] on button "Delete Brand" at bounding box center [848, 399] width 103 height 30
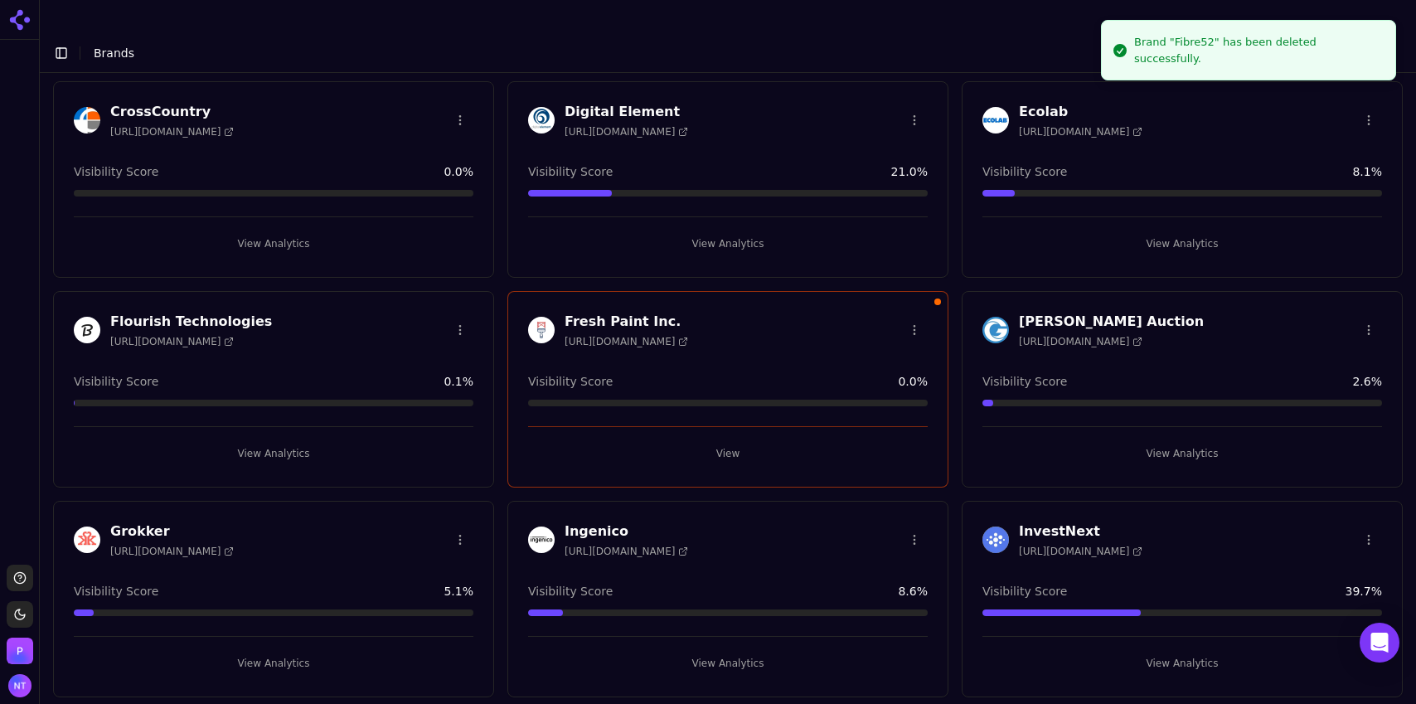
scroll to position [0, 0]
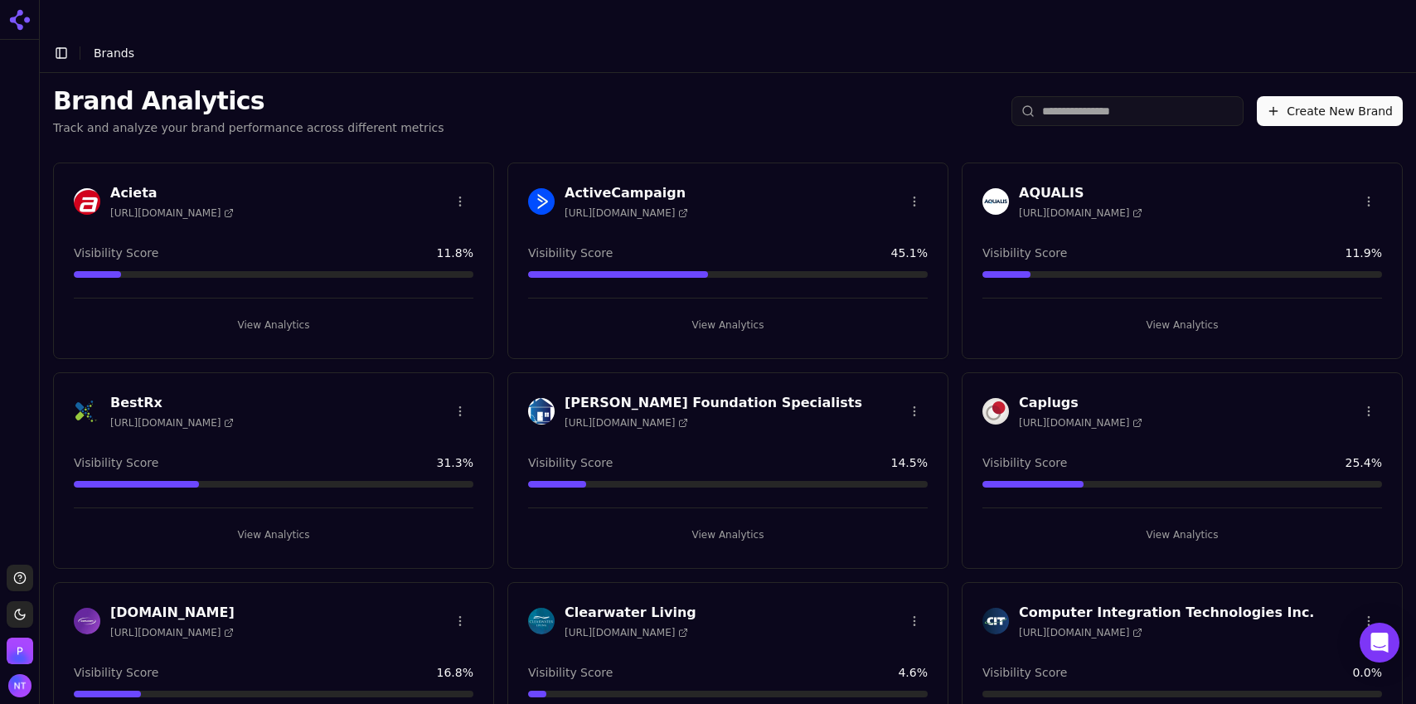
click at [1316, 96] on button "Create New Brand" at bounding box center [1330, 111] width 146 height 30
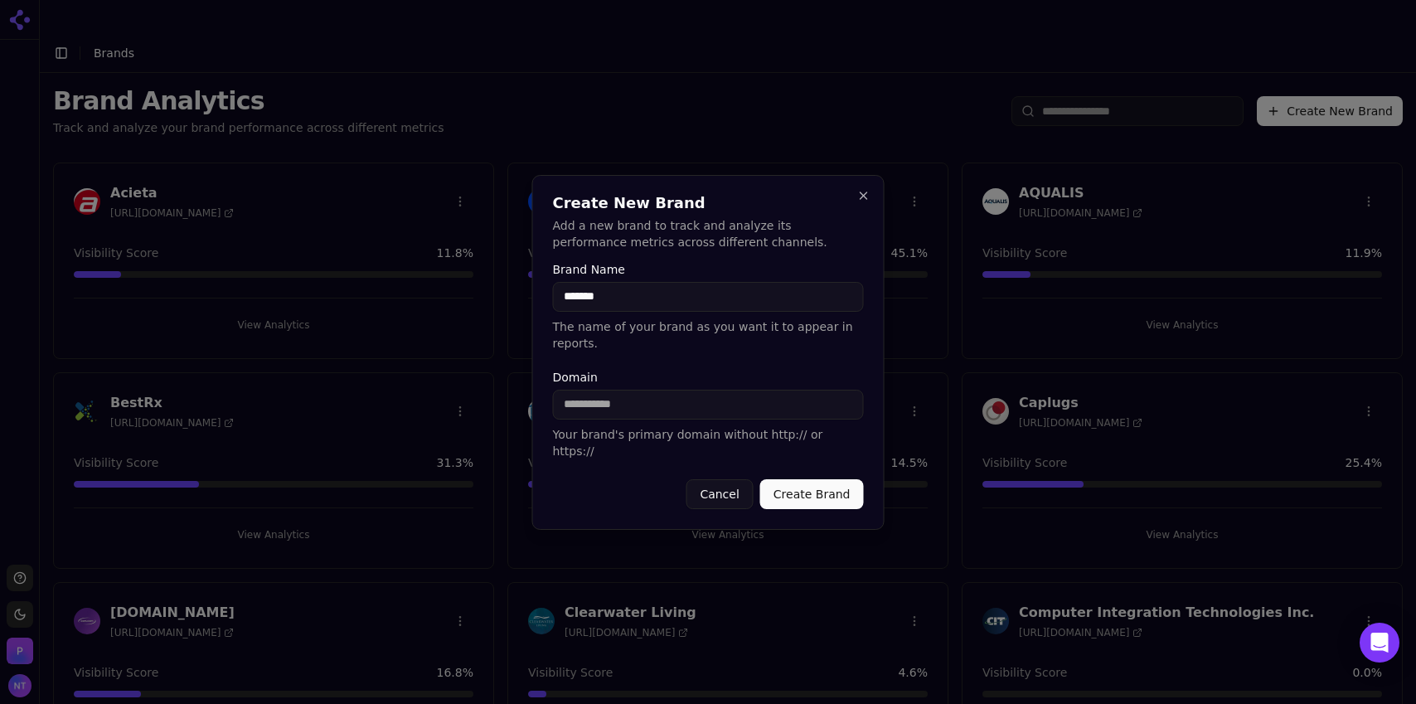
type input "*******"
type input "**********"
click at [802, 479] on button "Create Brand" at bounding box center [812, 494] width 104 height 30
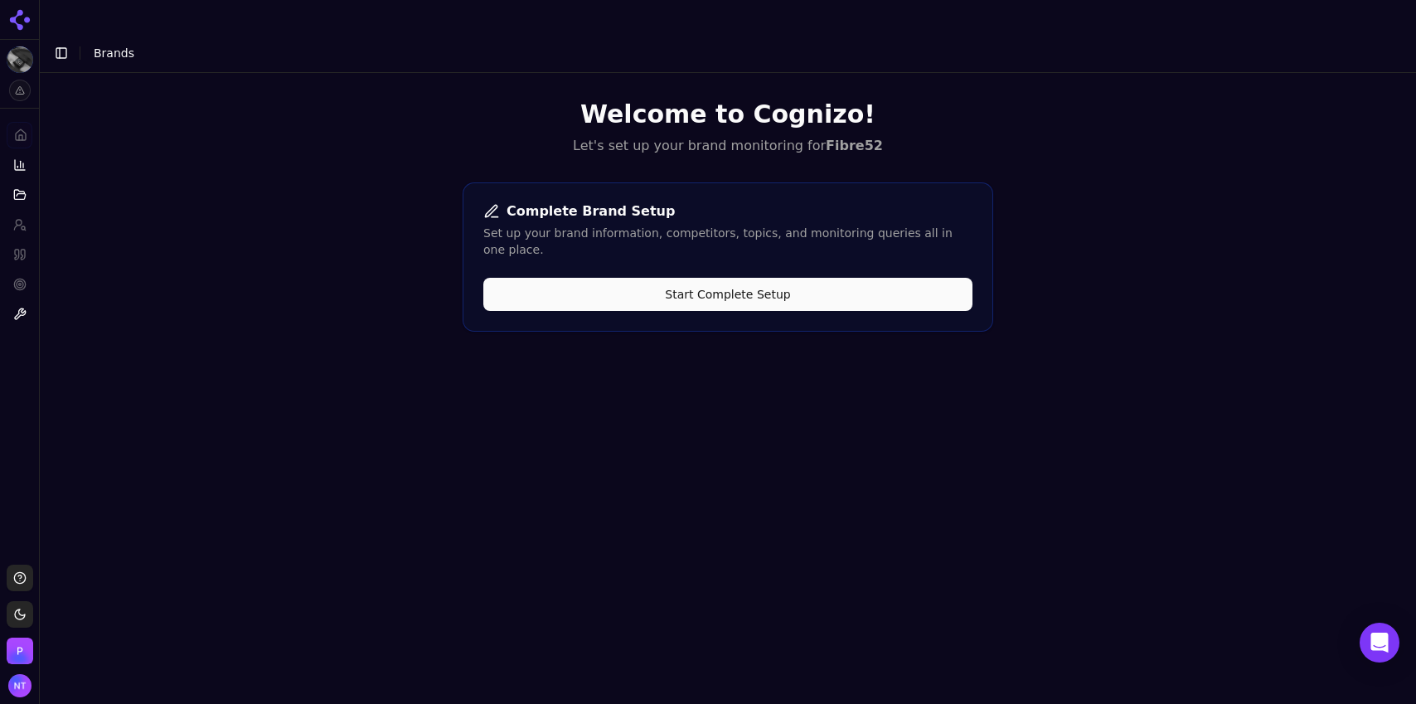
click at [763, 278] on button "Start Complete Setup" at bounding box center [727, 294] width 489 height 33
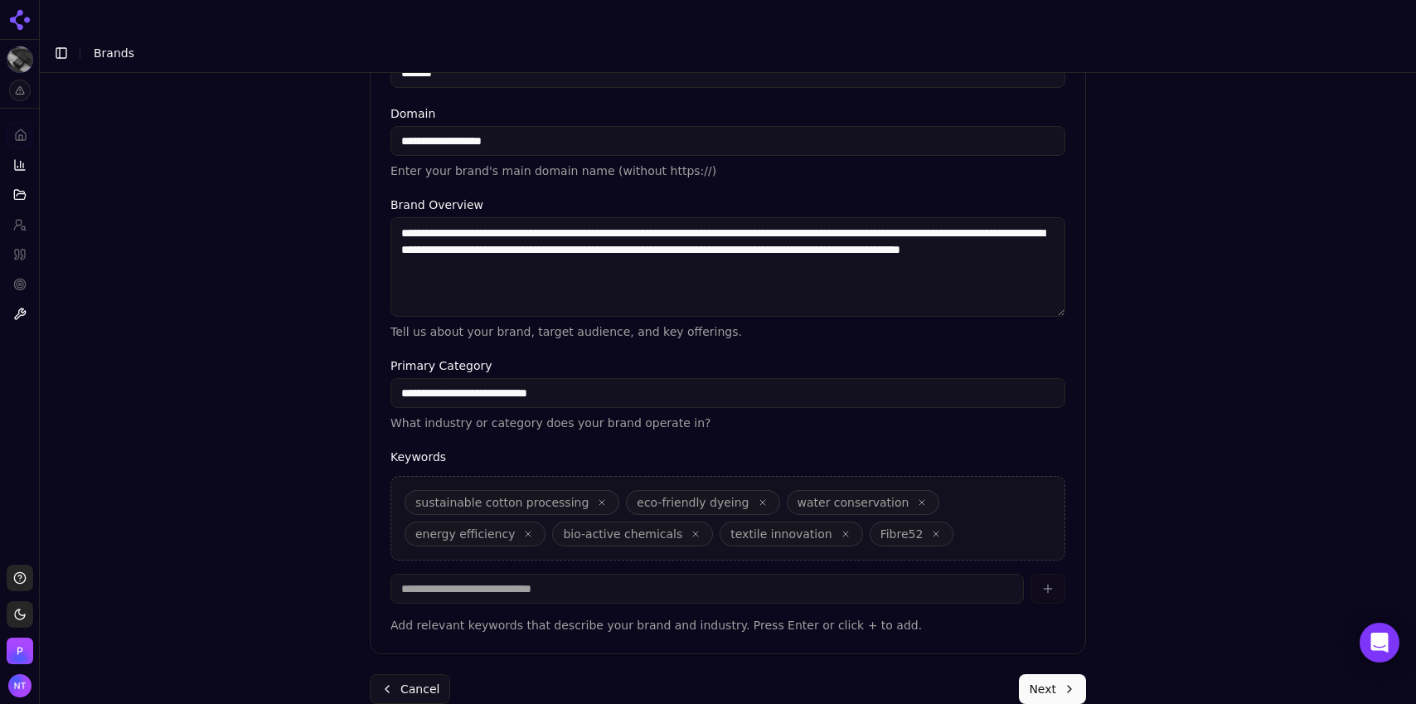
scroll to position [363, 0]
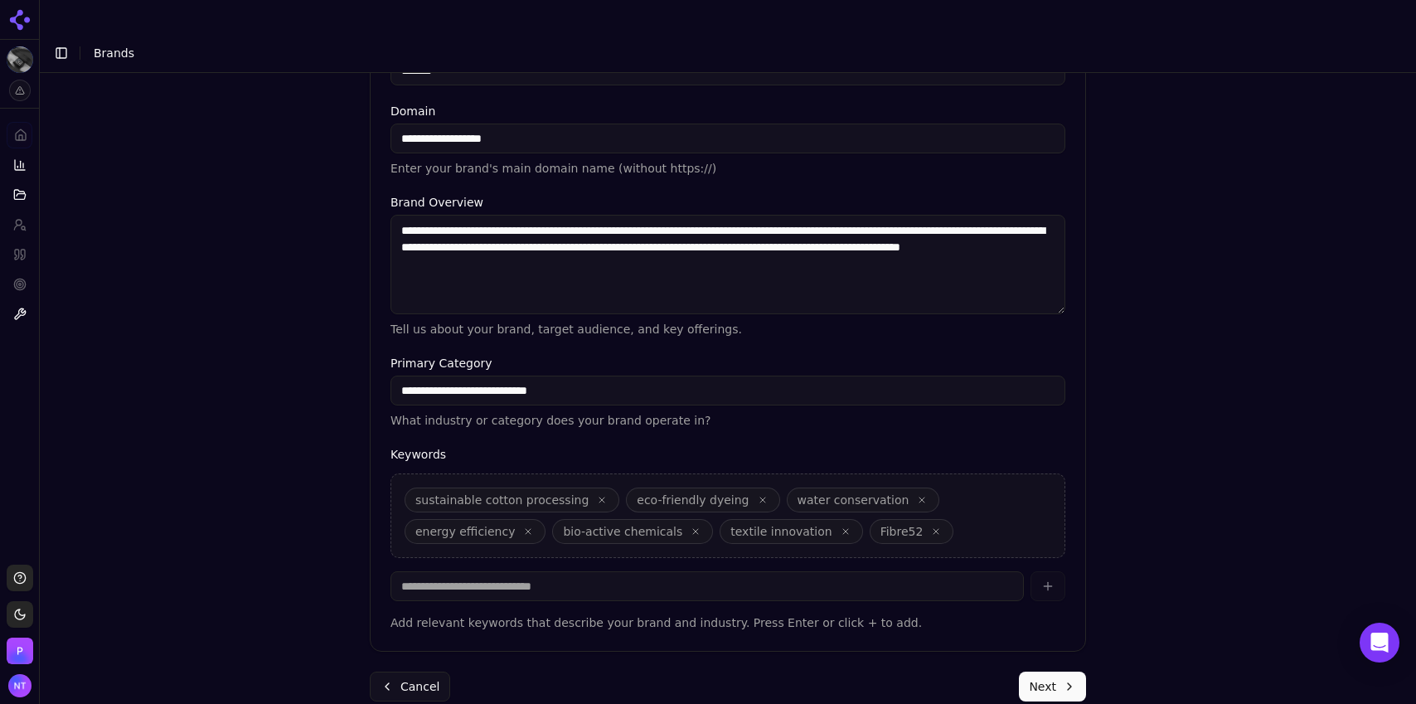
click at [1045, 672] on button "Next" at bounding box center [1052, 687] width 67 height 30
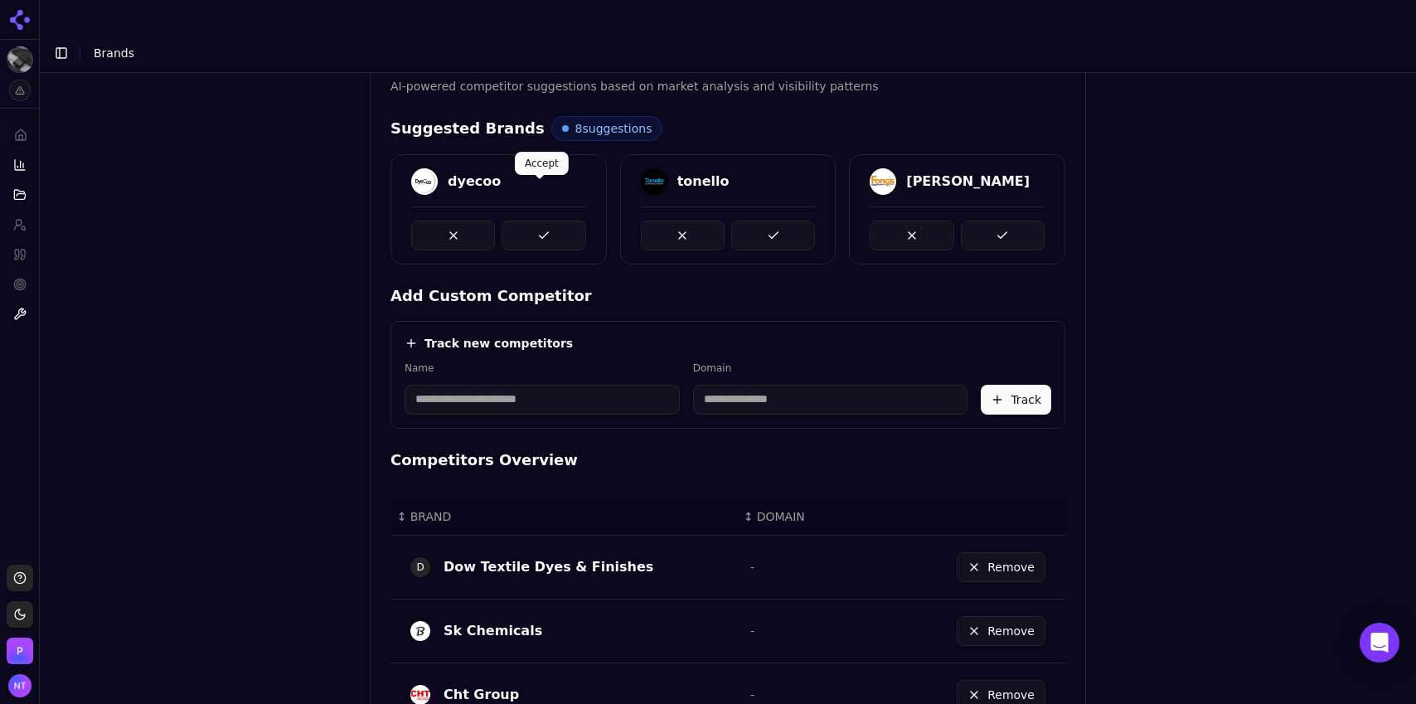
click at [532, 221] on button at bounding box center [544, 236] width 84 height 30
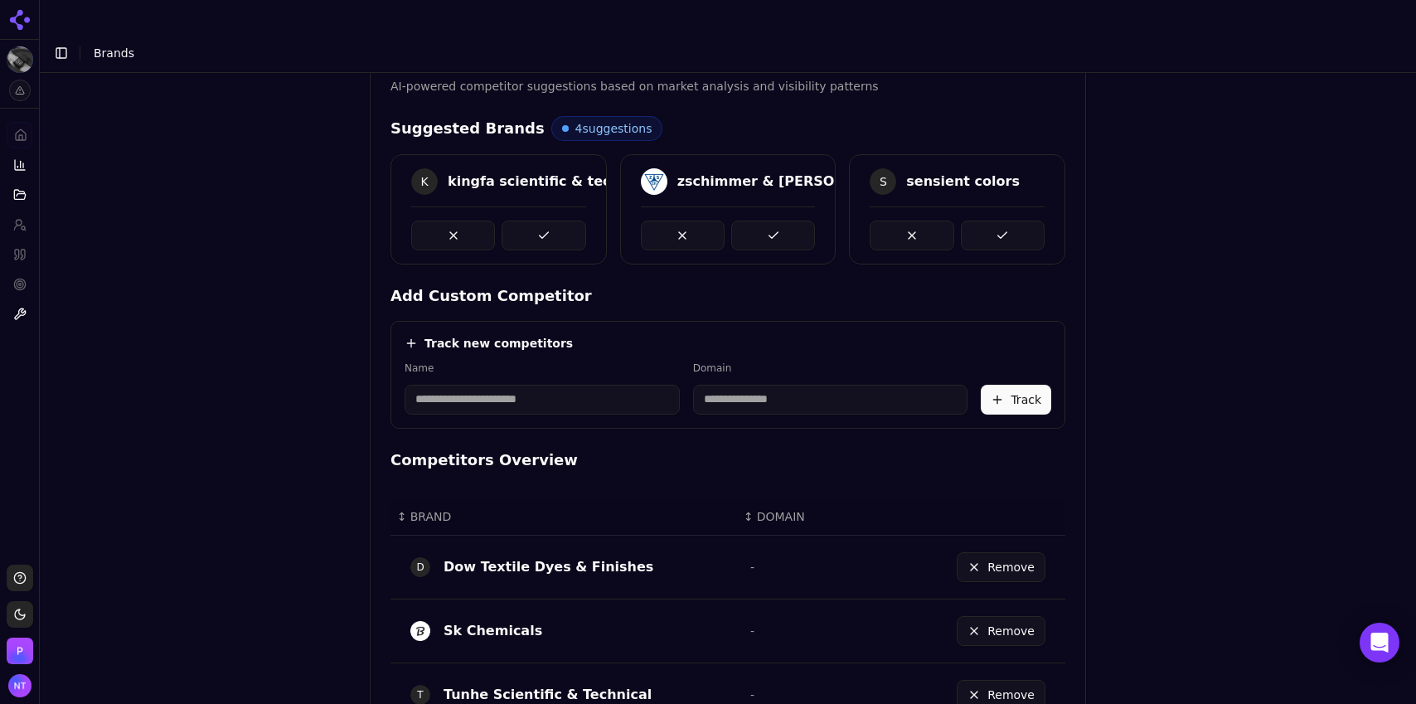
click at [532, 221] on button at bounding box center [544, 236] width 84 height 30
click at [731, 221] on button at bounding box center [773, 236] width 84 height 30
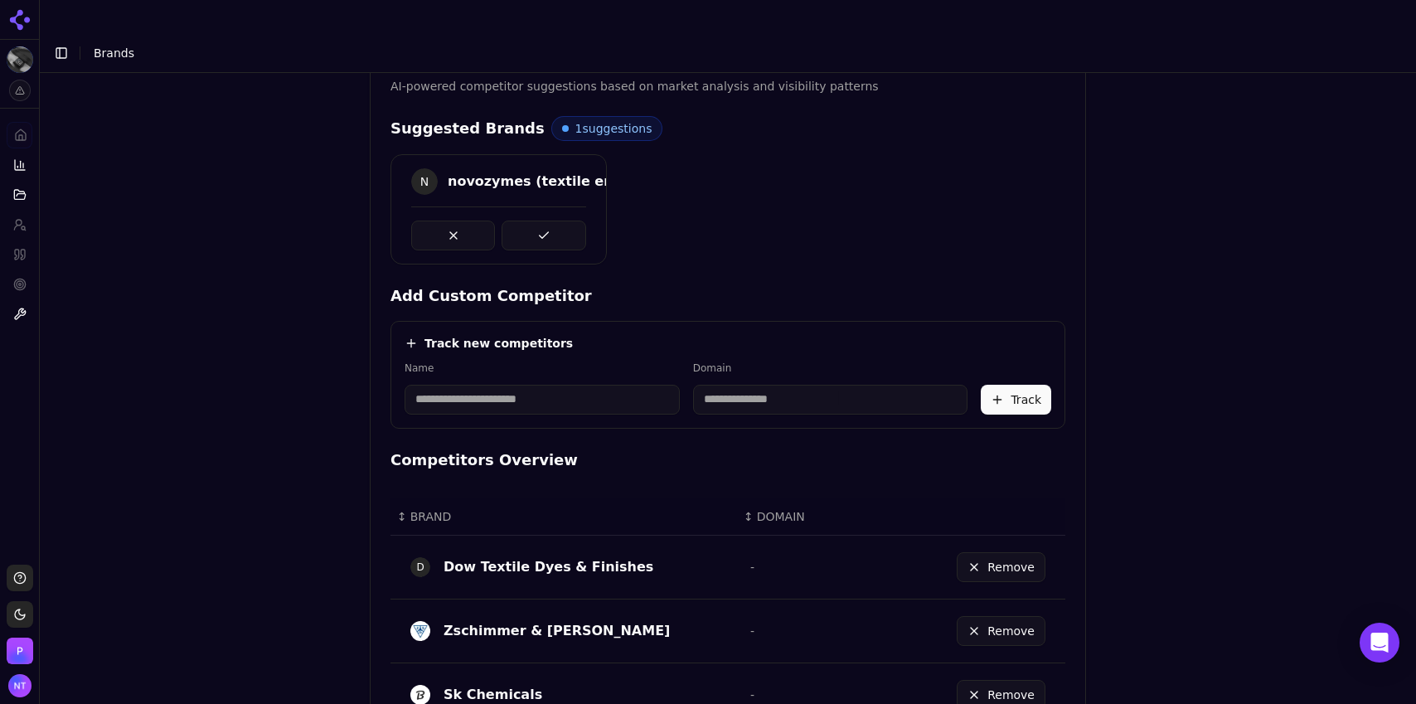
click at [532, 221] on button at bounding box center [544, 236] width 84 height 30
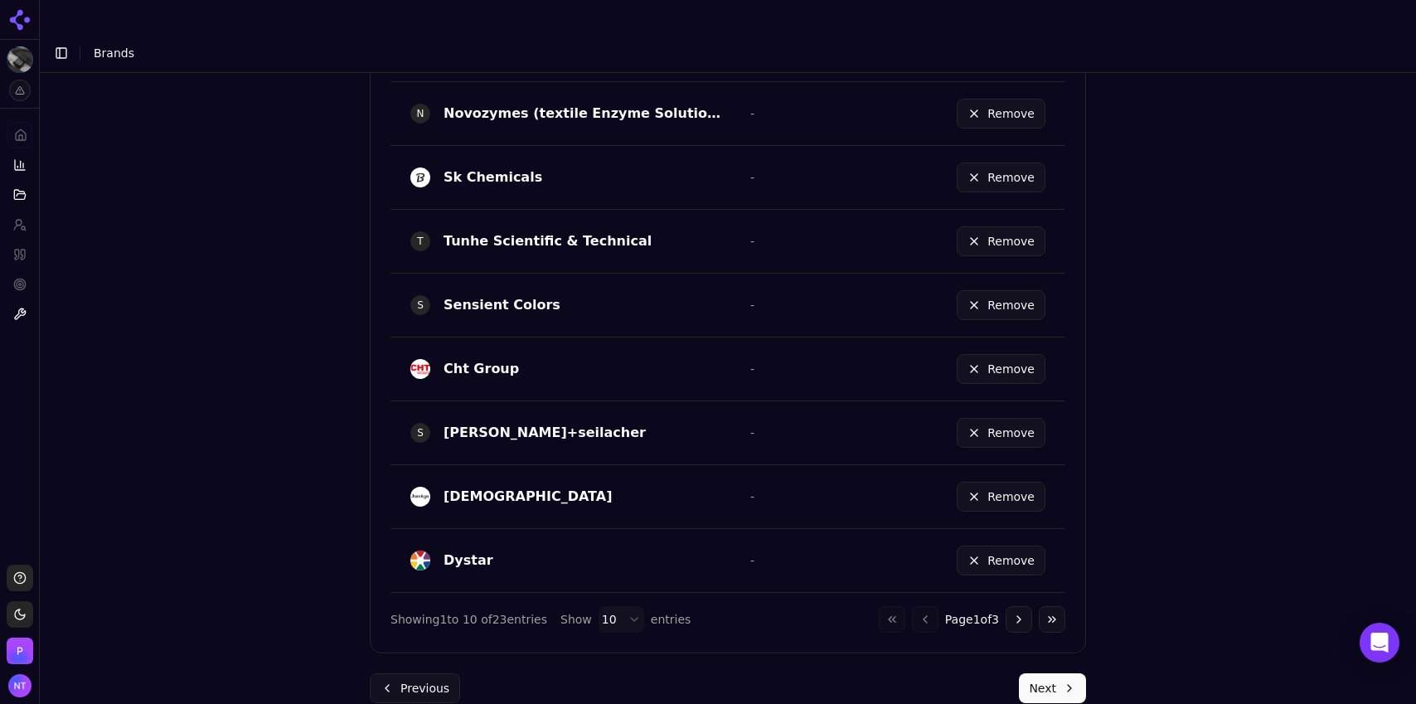
click at [1035, 673] on button "Next" at bounding box center [1052, 688] width 67 height 30
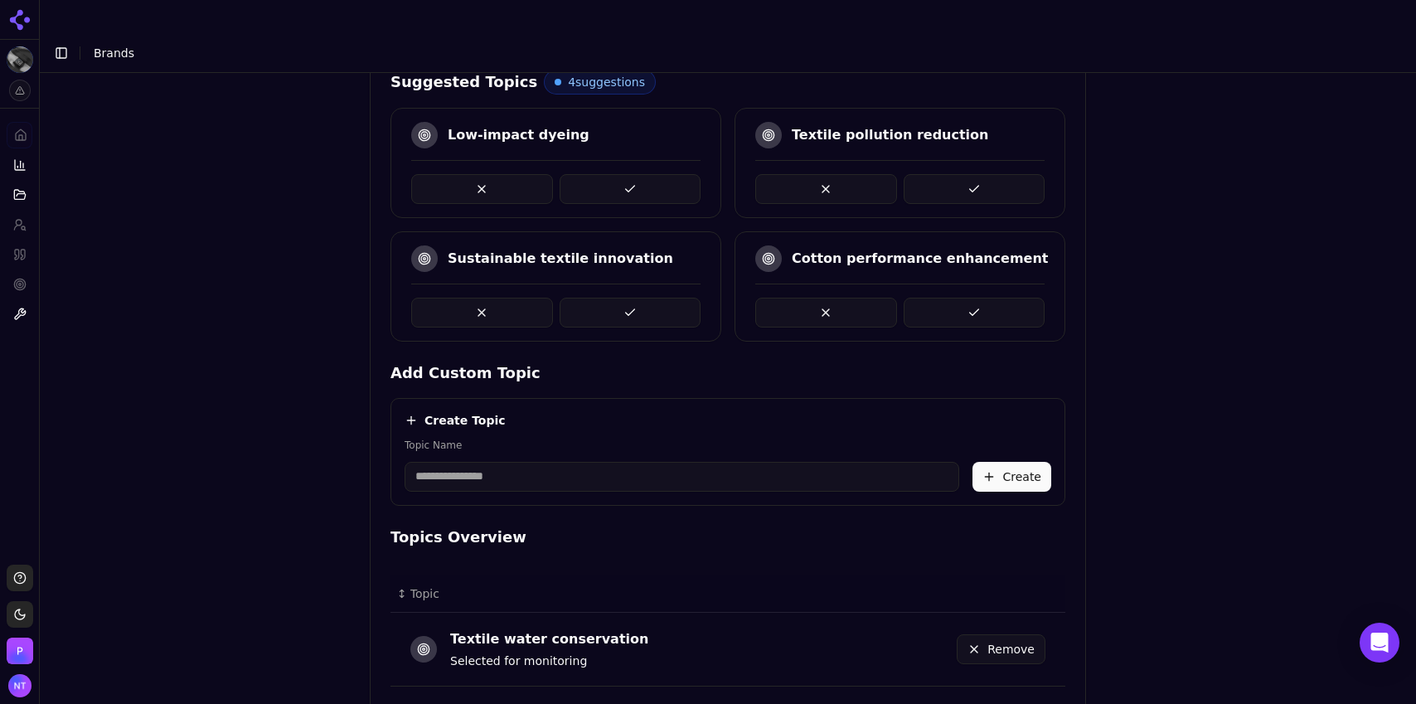
scroll to position [440, 0]
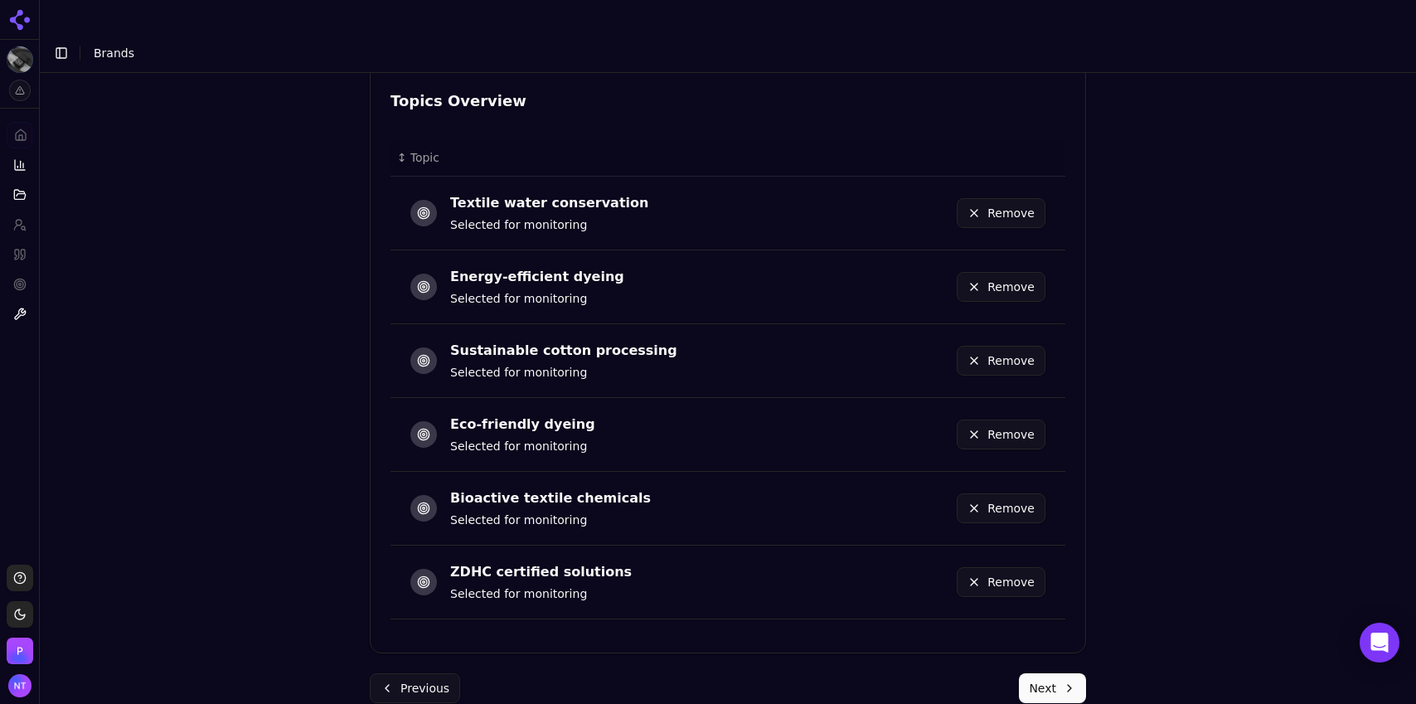
click at [1045, 673] on button "Next" at bounding box center [1052, 688] width 67 height 30
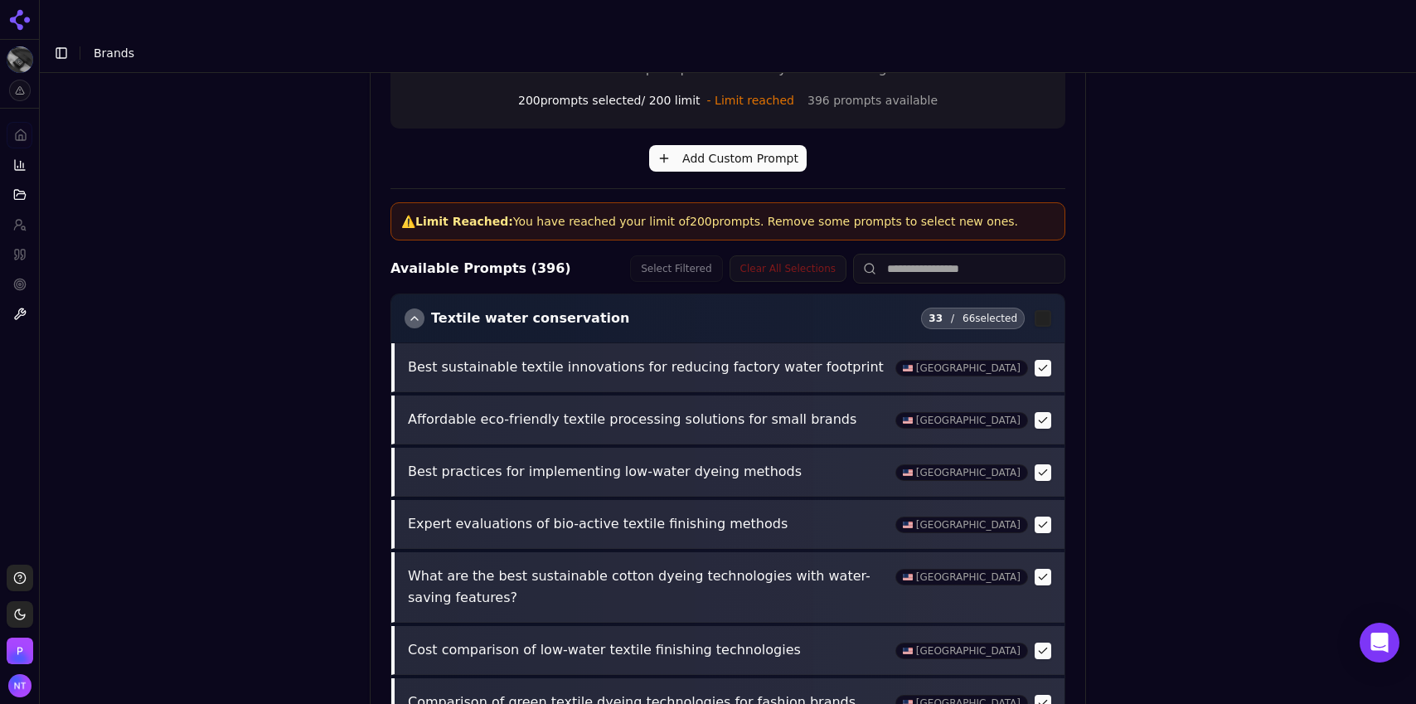
scroll to position [684, 0]
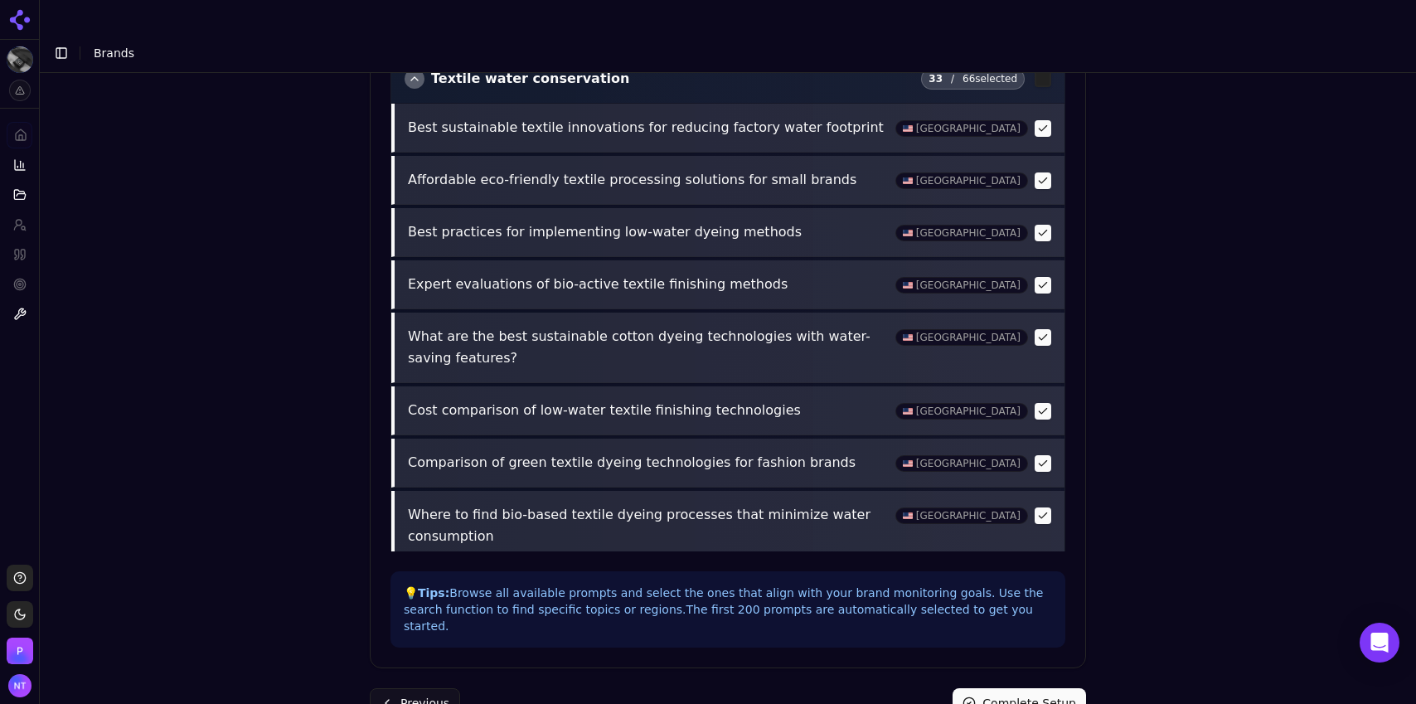
click at [1002, 688] on button "Complete Setup" at bounding box center [1019, 703] width 133 height 30
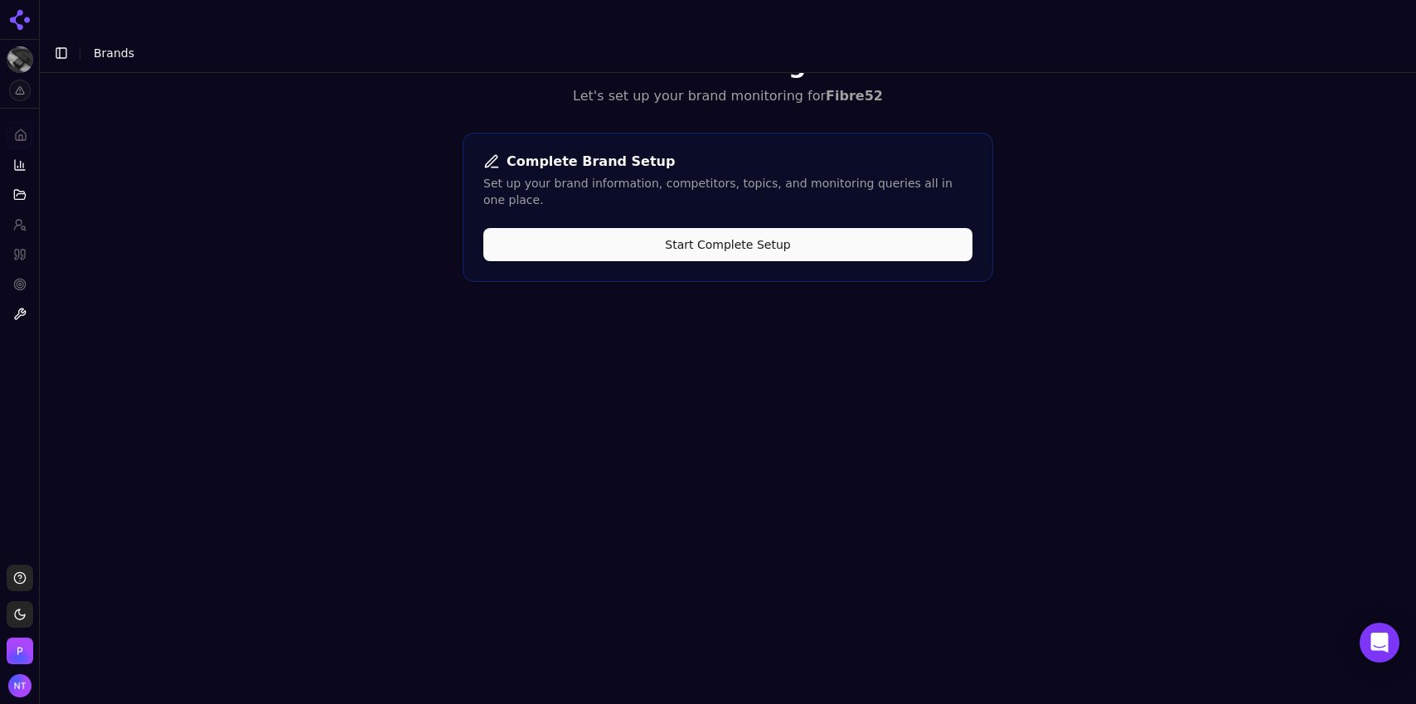
scroll to position [0, 0]
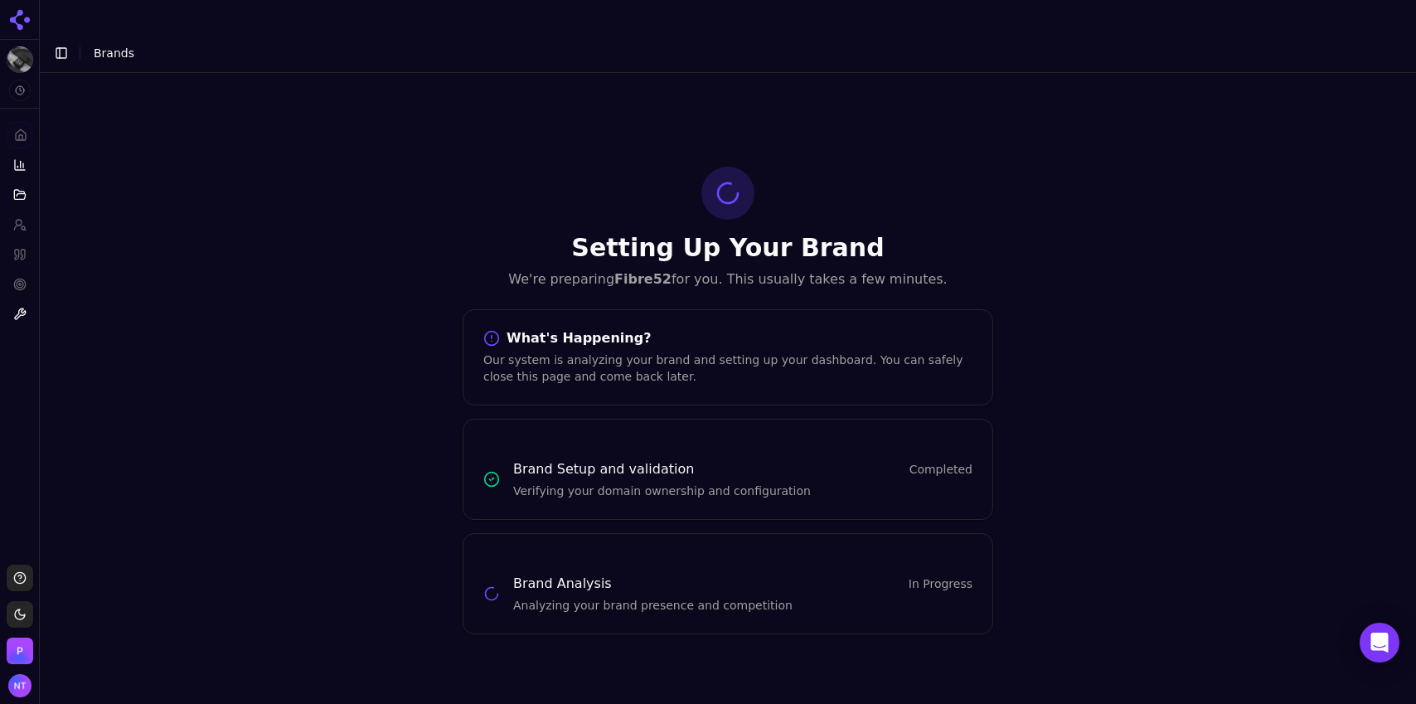
click at [67, 41] on button "Toggle Sidebar" at bounding box center [61, 52] width 23 height 23
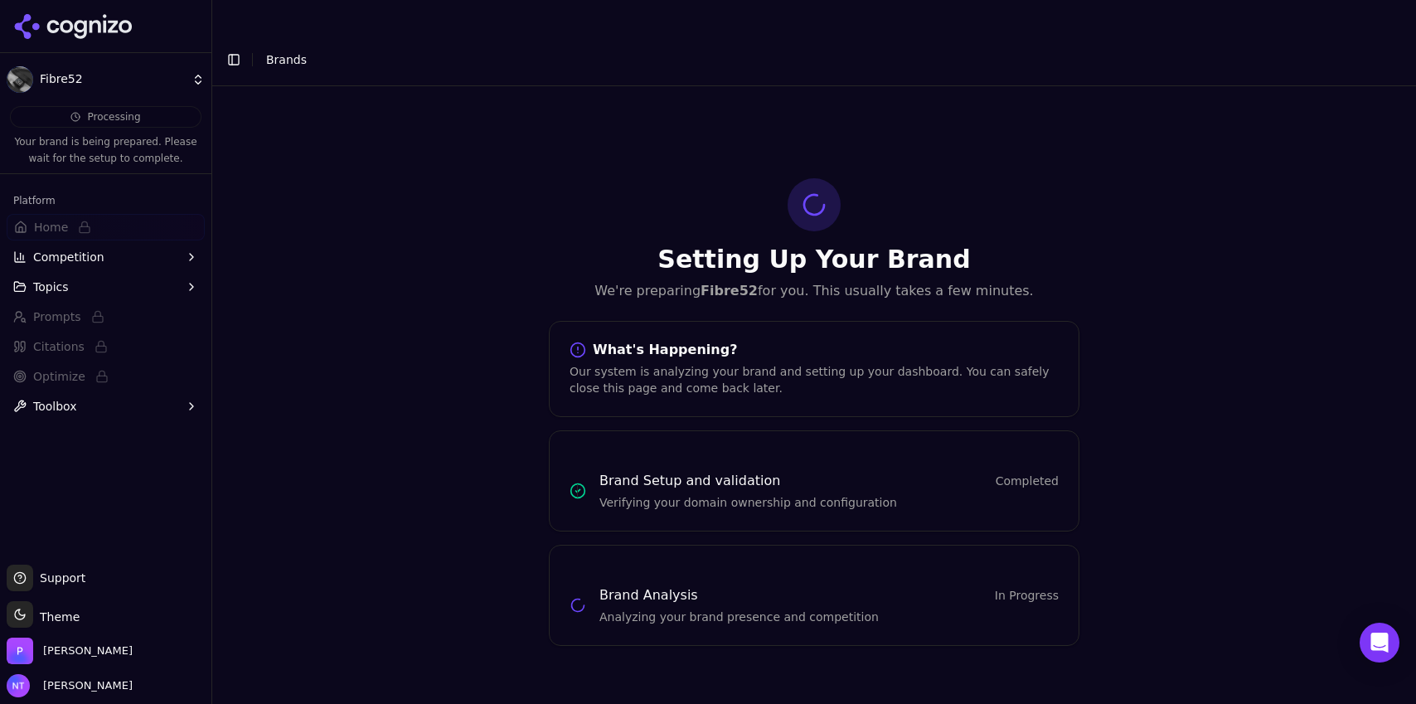
click at [111, 87] on html "Fibre52 Processing Your brand is being prepared. Please wait for the setup to c…" at bounding box center [708, 368] width 1416 height 737
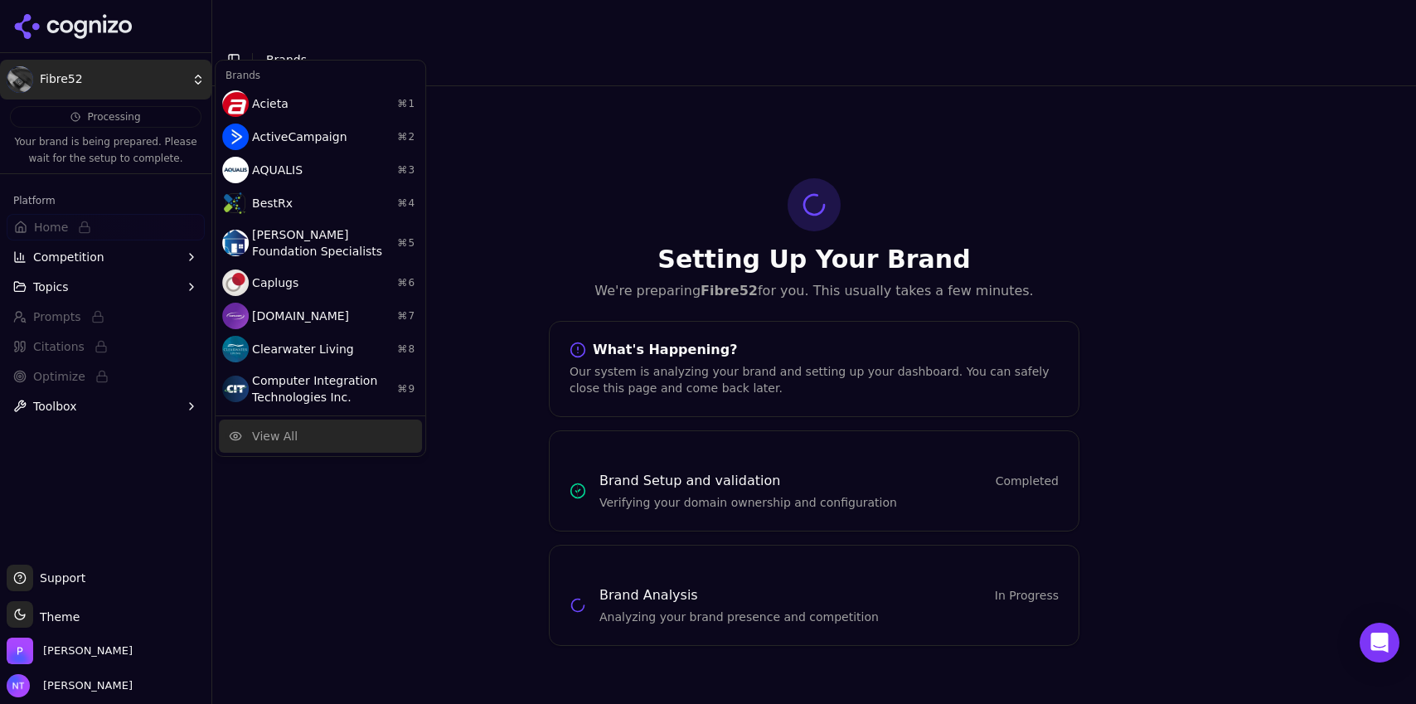
click at [268, 431] on div "View All" at bounding box center [275, 436] width 46 height 17
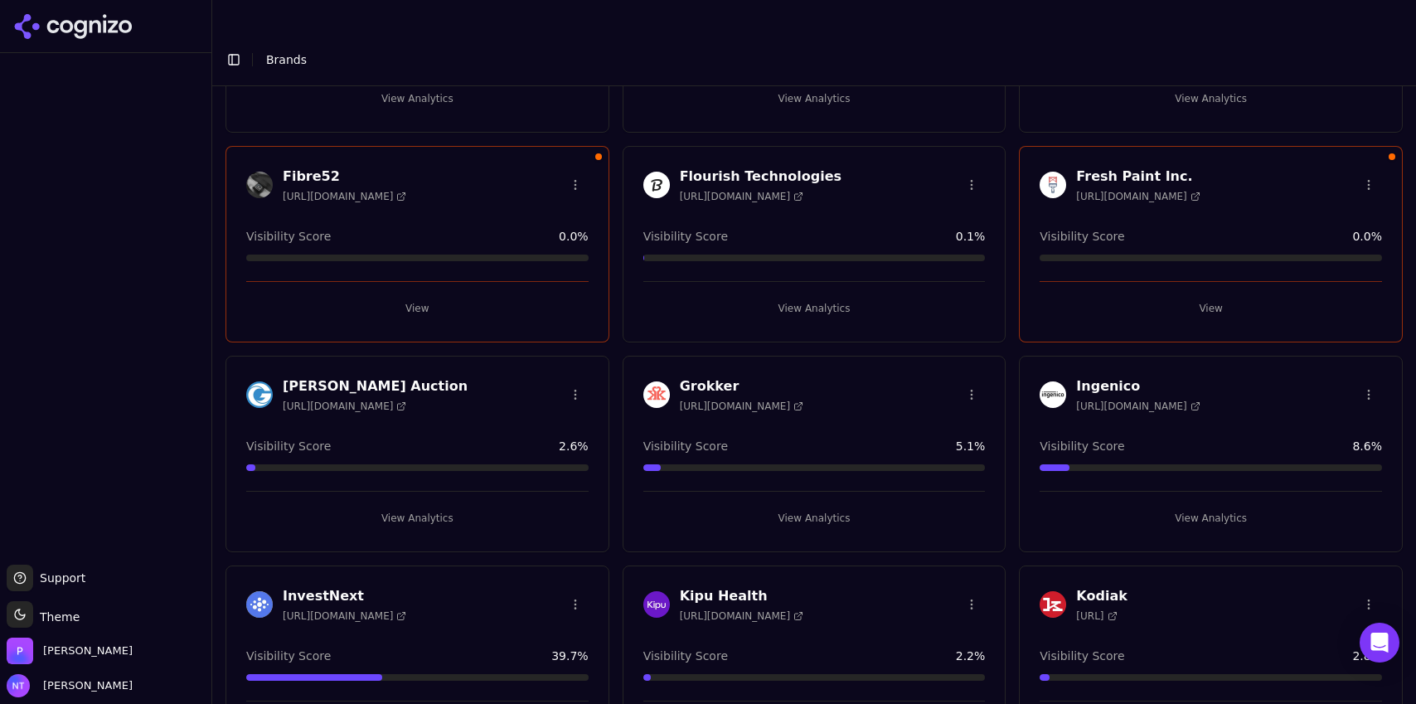
scroll to position [883, 0]
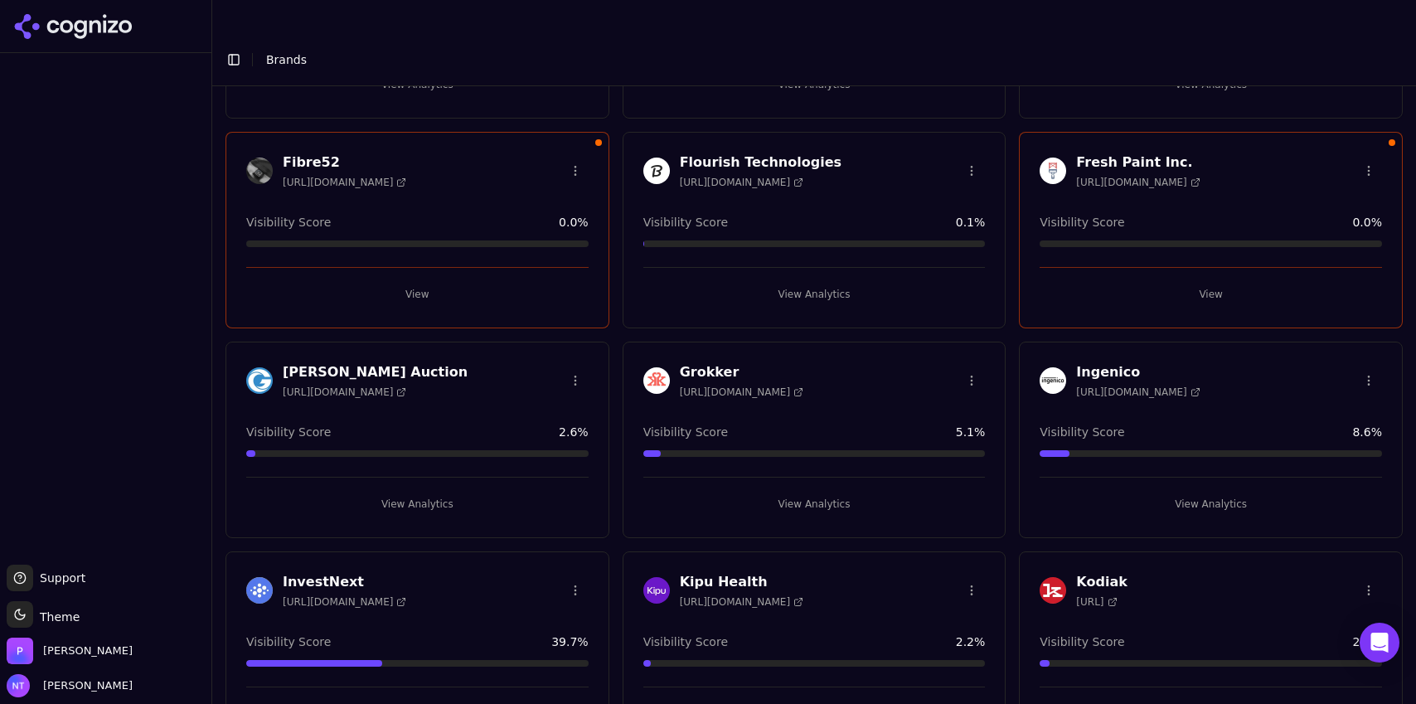
click at [452, 491] on button "View Analytics" at bounding box center [417, 504] width 342 height 27
